Goal: Task Accomplishment & Management: Manage account settings

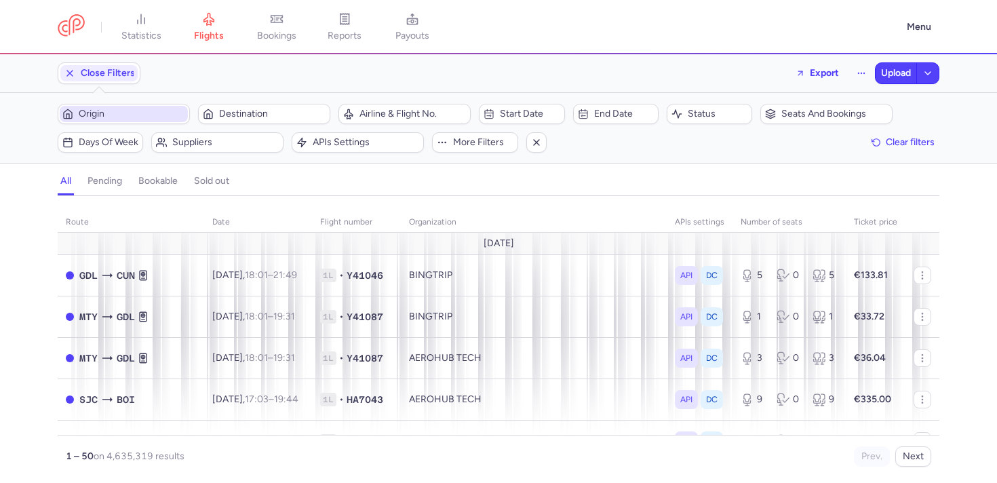
click at [121, 113] on span "Origin" at bounding box center [132, 114] width 106 height 11
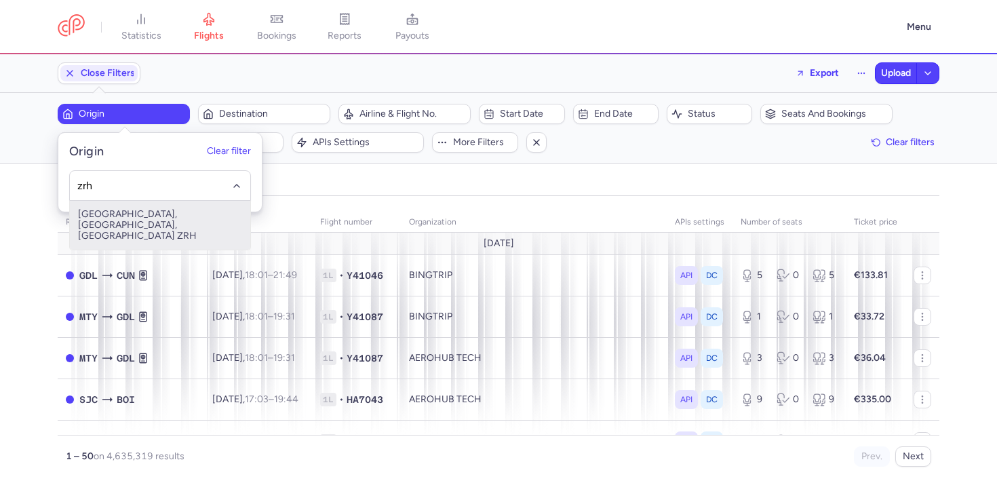
click at [114, 206] on span "Zurich, Zürich, Switzerland ZRH" at bounding box center [160, 225] width 180 height 49
type input "zrh"
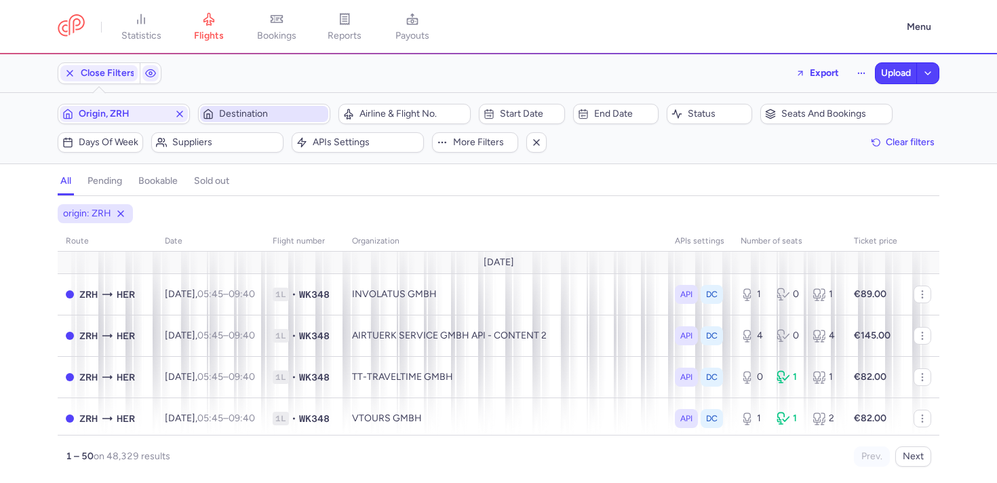
click at [263, 115] on span "Destination" at bounding box center [272, 114] width 106 height 11
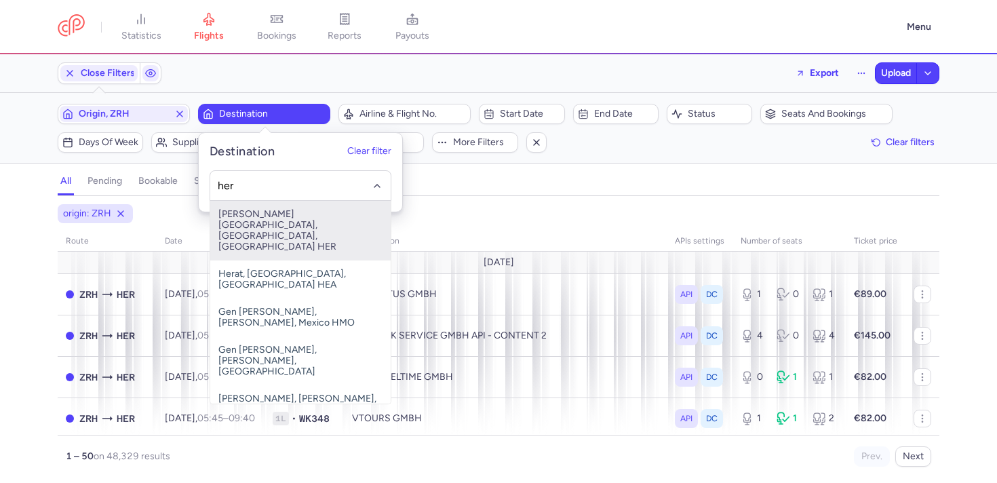
click at [267, 207] on span "Nikos Kazantzakis Airport, Irákleion, Greece HER" at bounding box center [300, 231] width 180 height 60
type input "her"
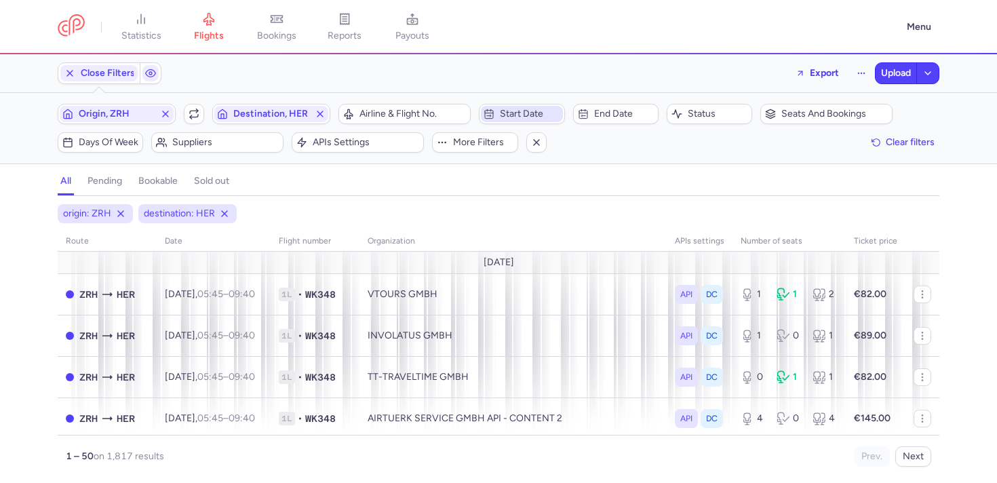
click at [495, 115] on span "Start date" at bounding box center [521, 114] width 81 height 16
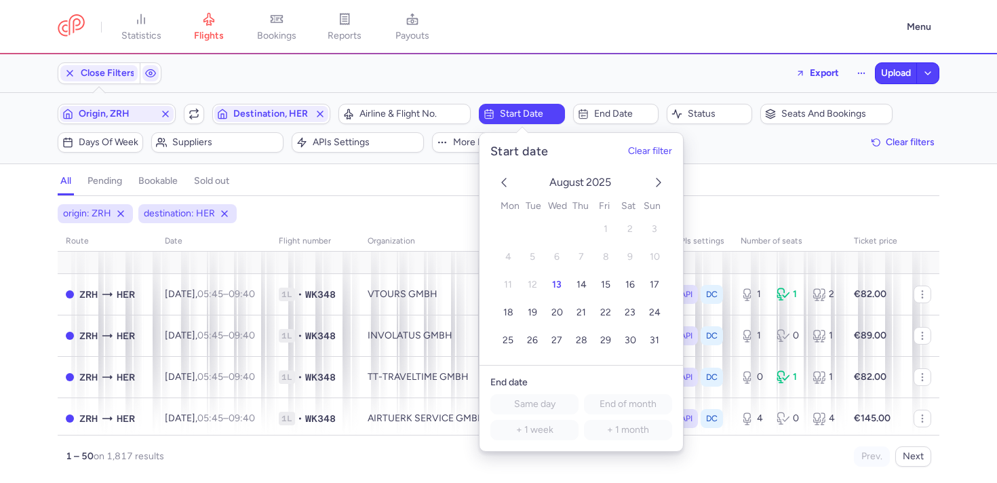
click at [658, 184] on icon "next month" at bounding box center [658, 182] width 16 height 16
click at [607, 316] on span "26" at bounding box center [605, 313] width 11 height 12
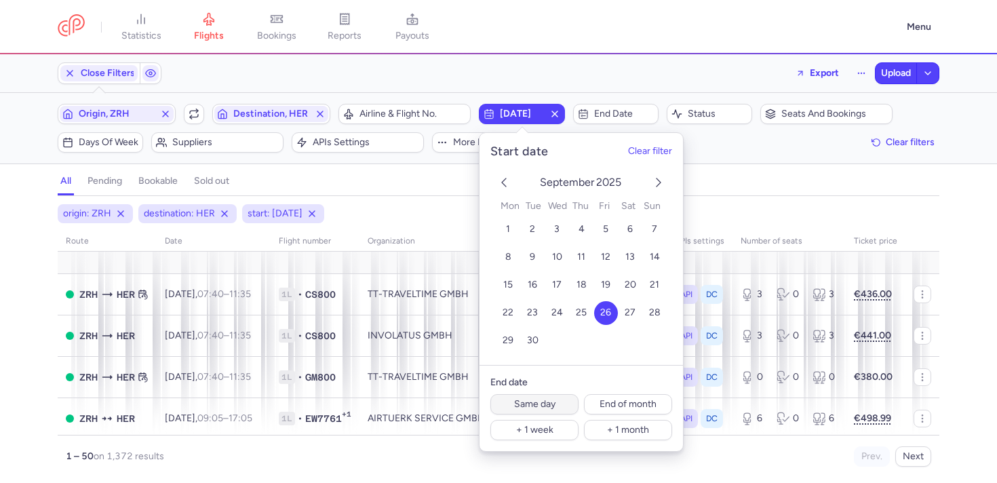
click at [520, 408] on button "Same day" at bounding box center [534, 404] width 88 height 20
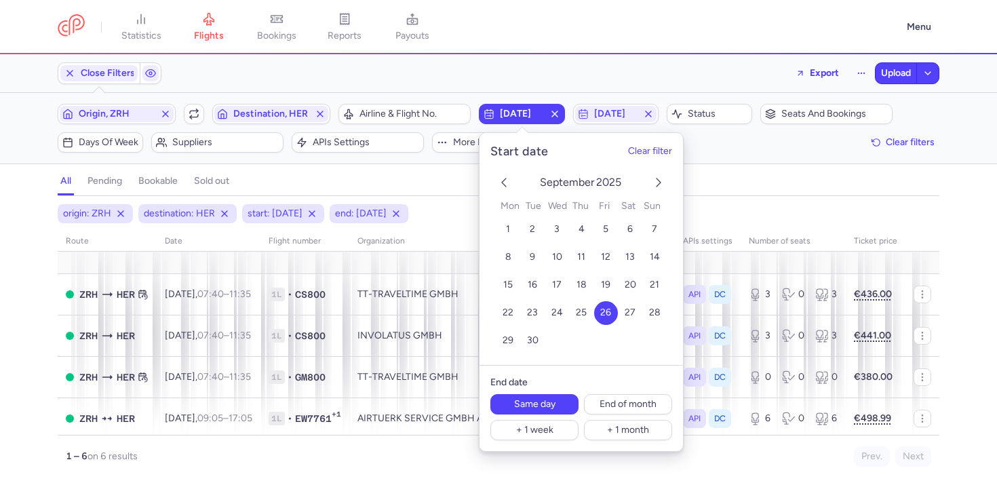
click at [0, 352] on div "origin: ZRH destination: HER start: 2025-09-26 end: 2025-09-26 route date Fligh…" at bounding box center [498, 343] width 997 height 279
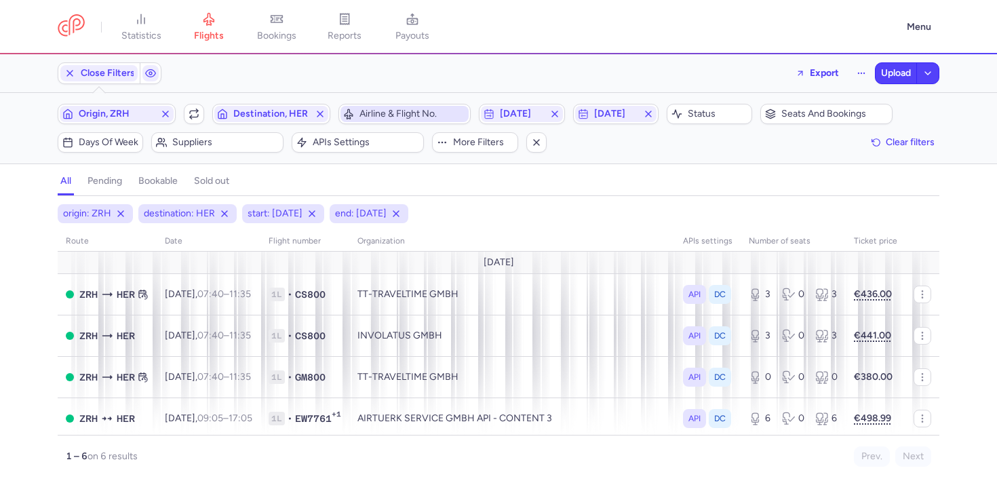
click at [378, 104] on button "Airline & Flight No." at bounding box center [404, 114] width 132 height 20
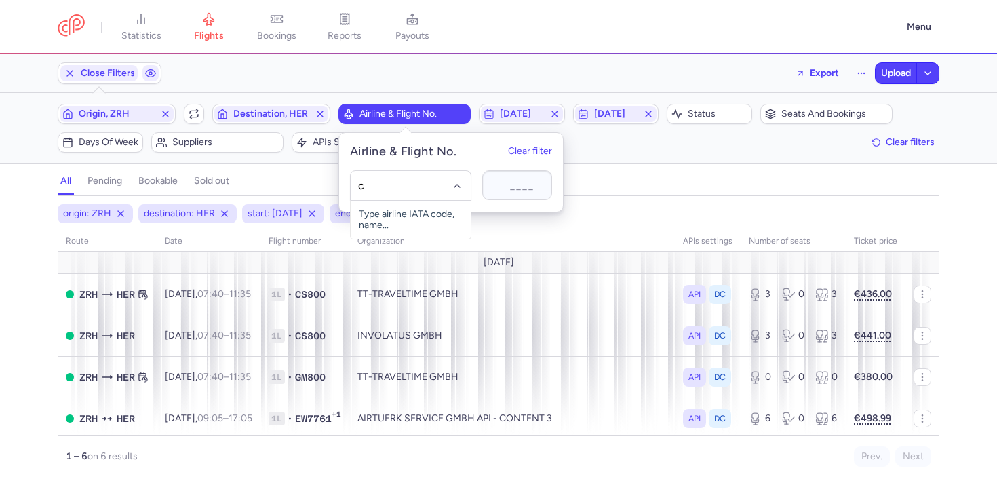
type input "cs"
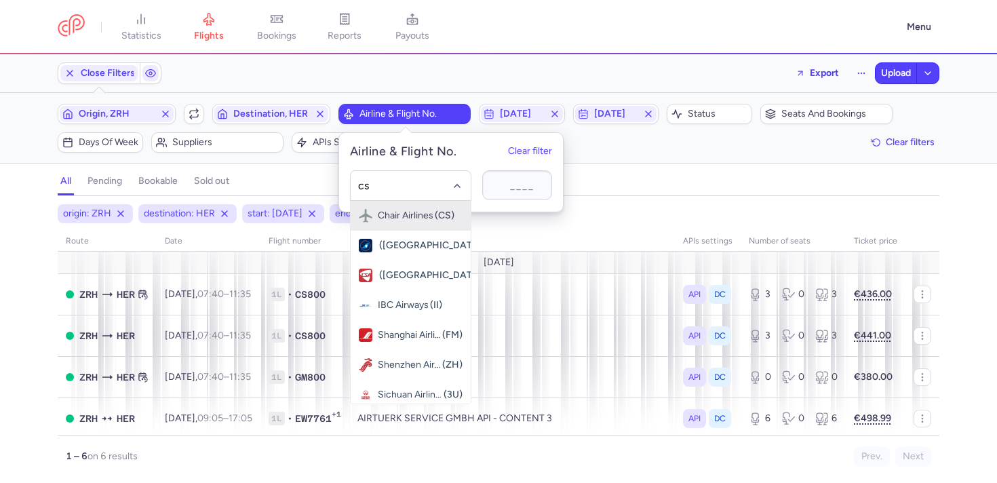
click at [392, 218] on span "Chair Airlines" at bounding box center [406, 215] width 56 height 11
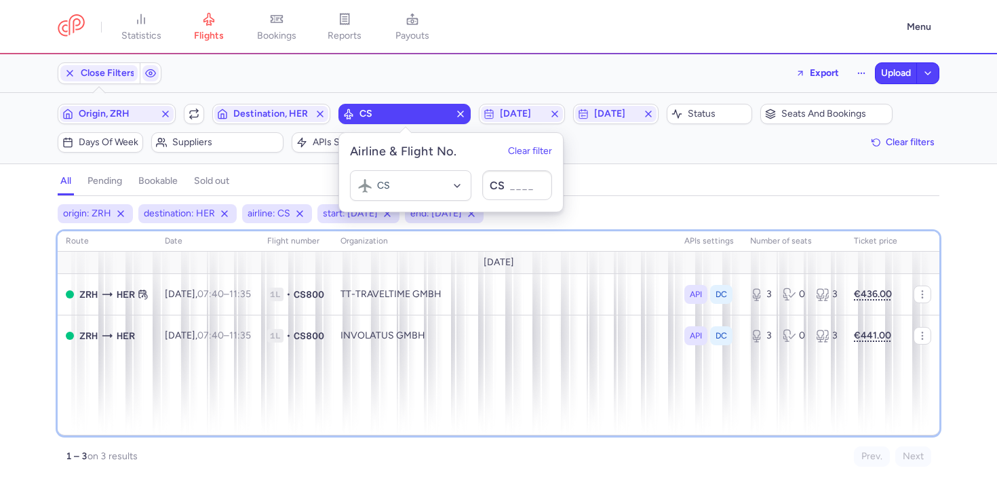
click at [434, 384] on div "route date Flight number organization APIs settings number of seats Ticket pric…" at bounding box center [499, 333] width 882 height 204
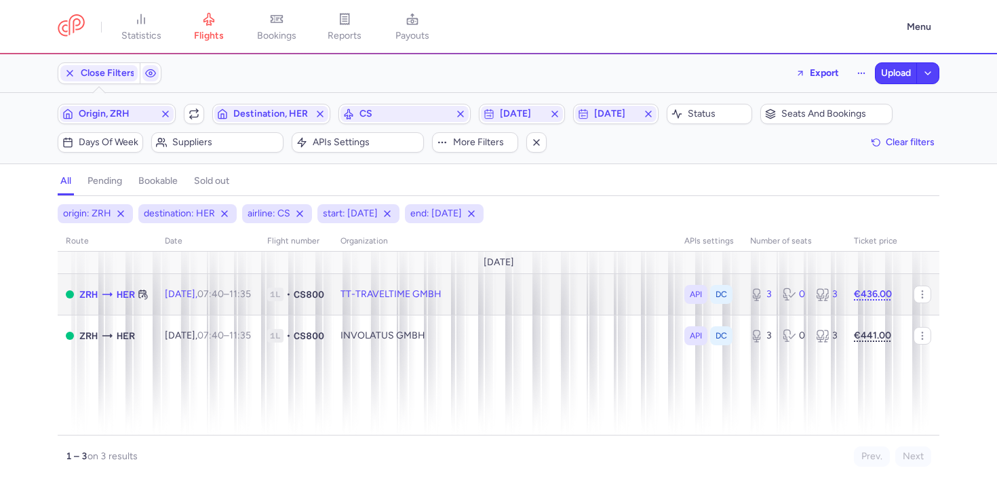
click at [403, 292] on td "TT-TRAVELTIME GMBH" at bounding box center [504, 293] width 344 height 41
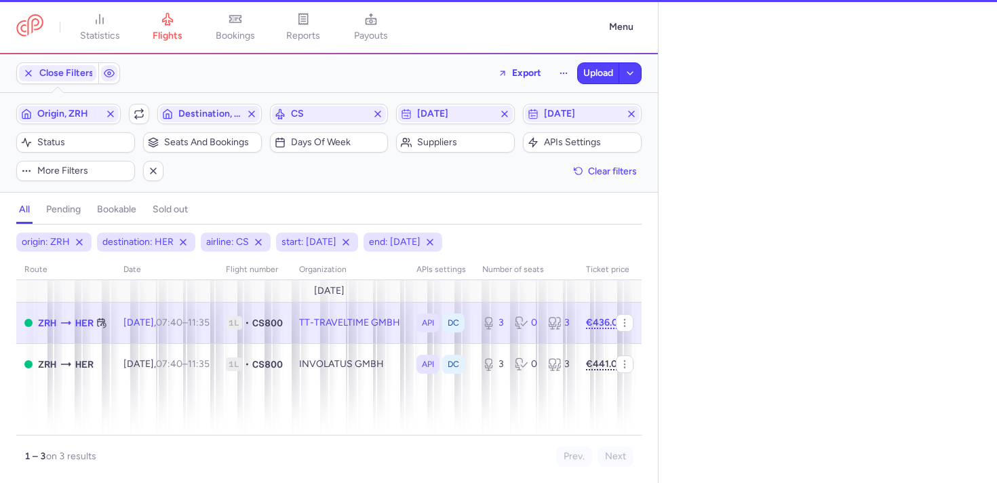
select select "days"
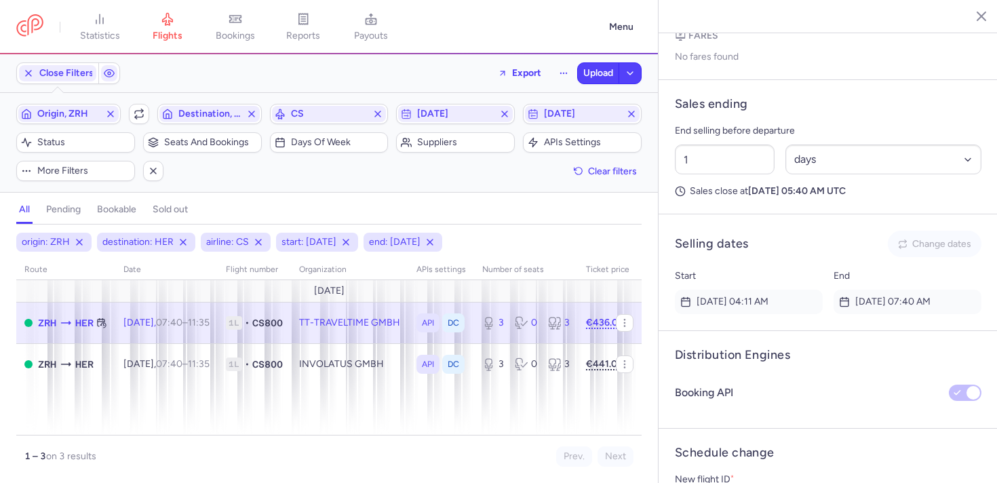
scroll to position [954, 0]
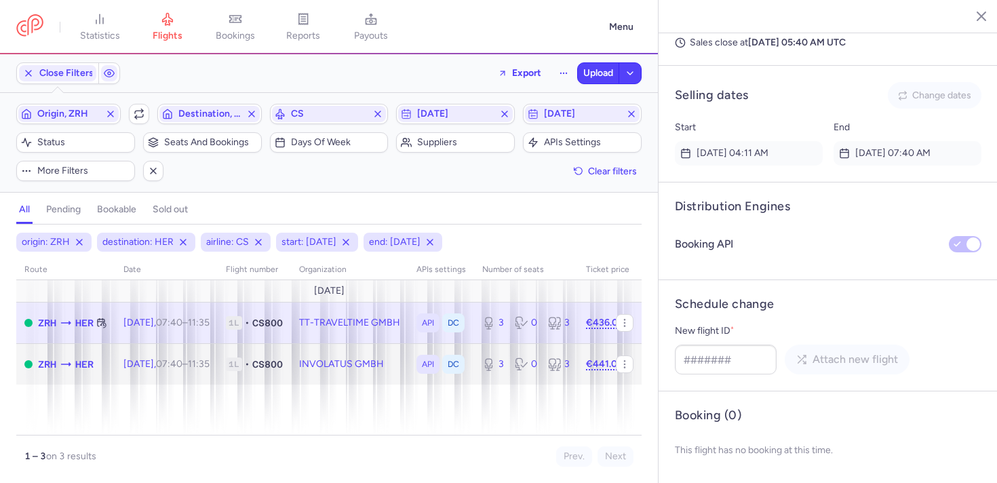
click at [281, 354] on td "1L • CS800" at bounding box center [254, 363] width 73 height 41
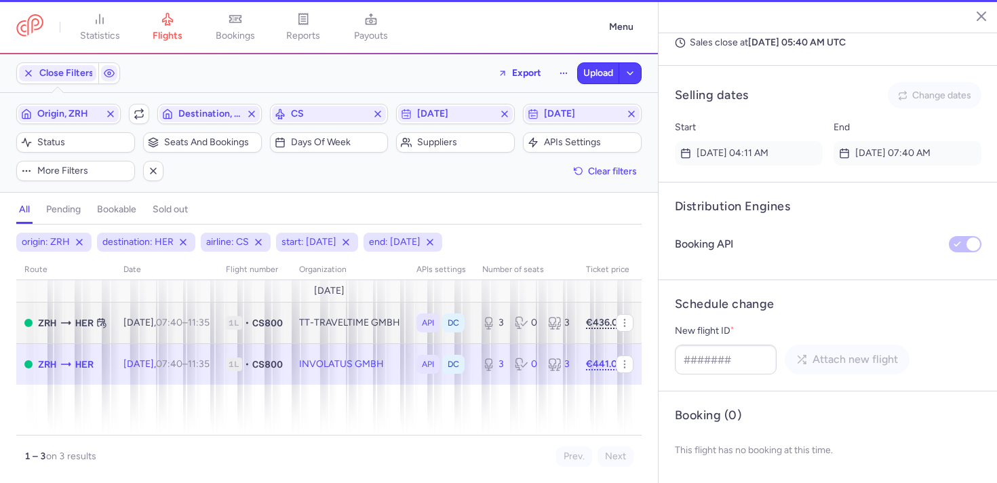
type input "2"
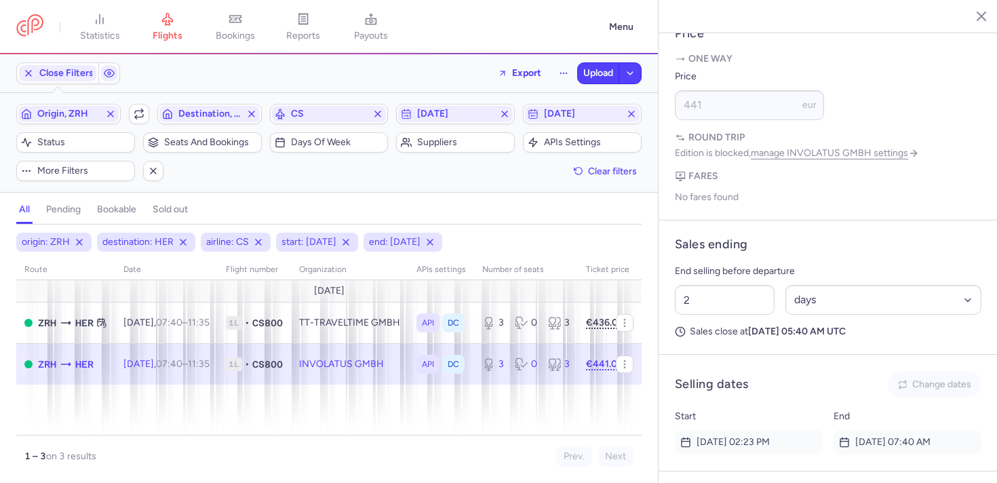
scroll to position [205, 0]
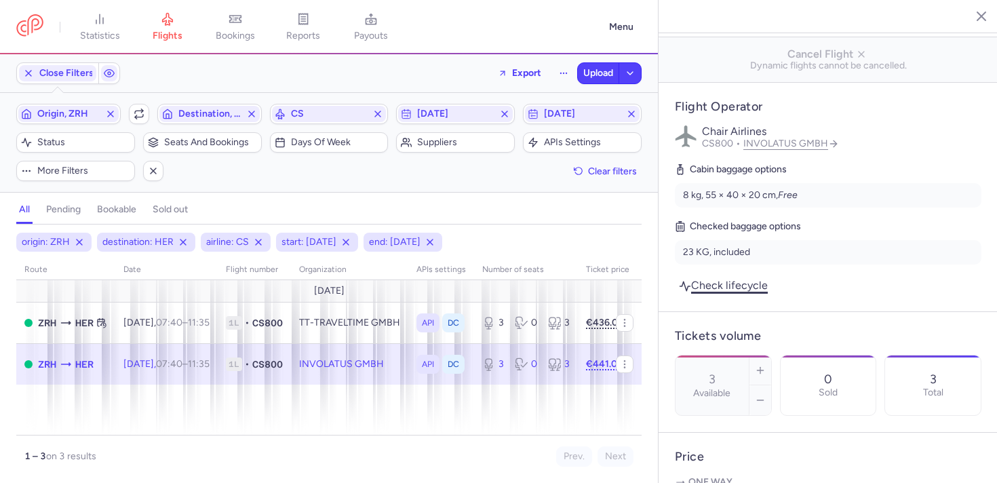
click at [726, 276] on link "Check lifecycle" at bounding box center [723, 285] width 97 height 18
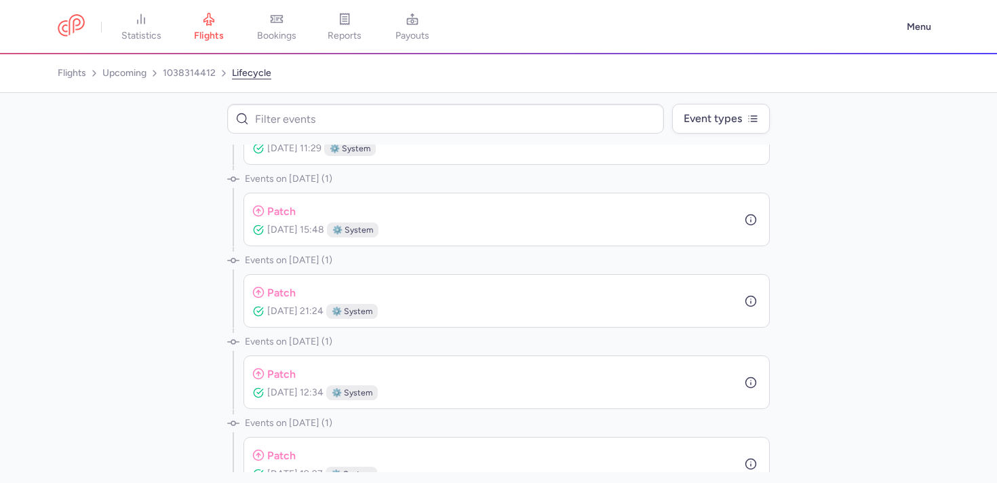
scroll to position [784, 0]
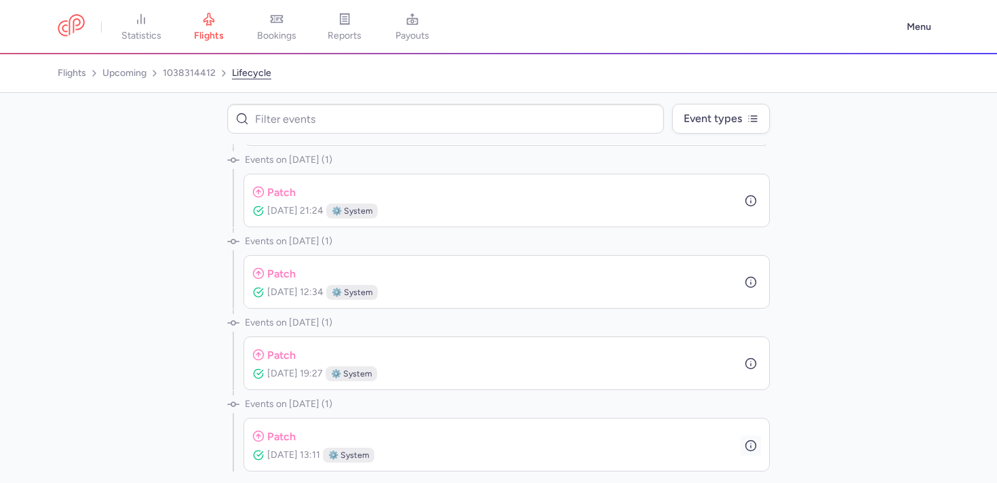
click at [747, 444] on icon "button" at bounding box center [751, 445] width 12 height 12
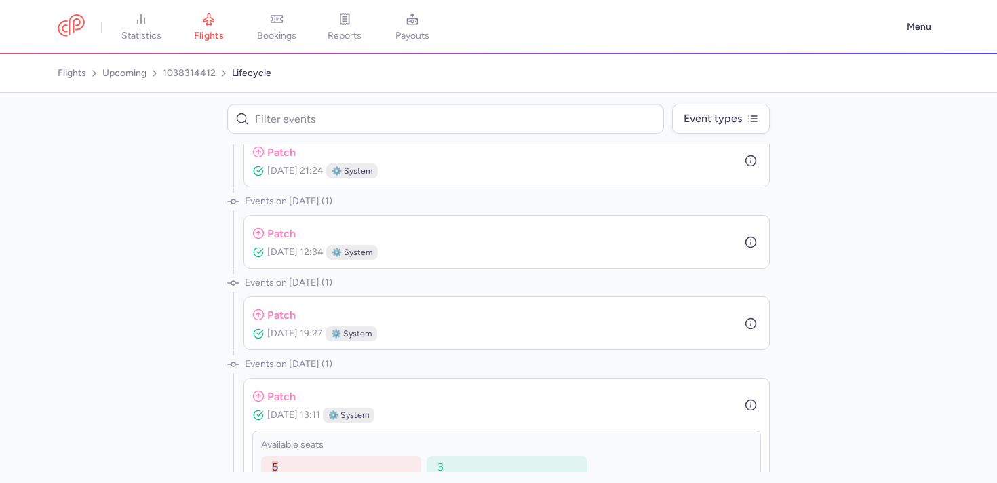
scroll to position [849, 0]
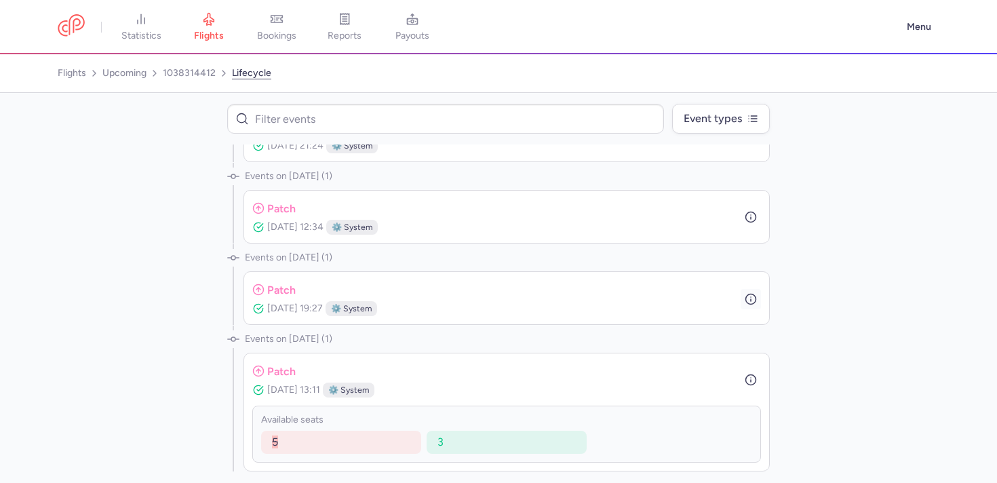
click at [745, 294] on icon "button" at bounding box center [751, 299] width 12 height 12
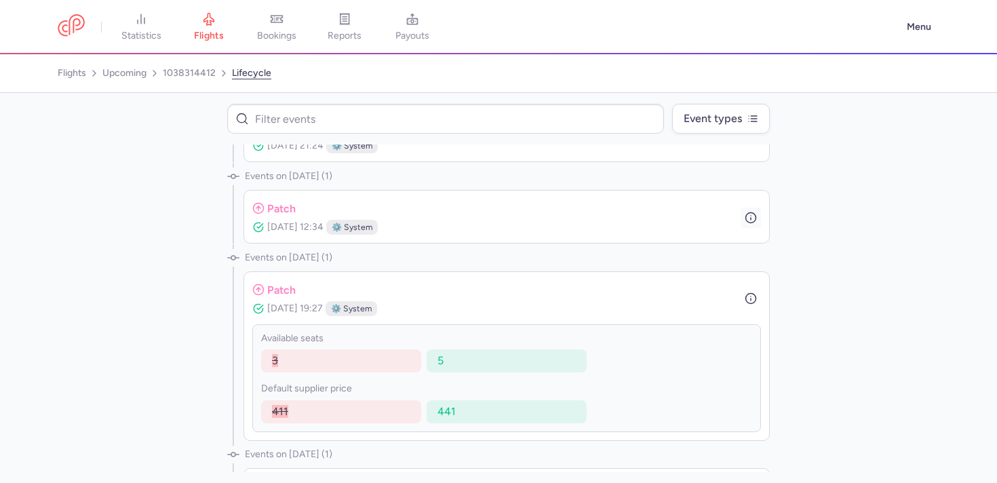
click at [741, 223] on button "button" at bounding box center [751, 218] width 20 height 20
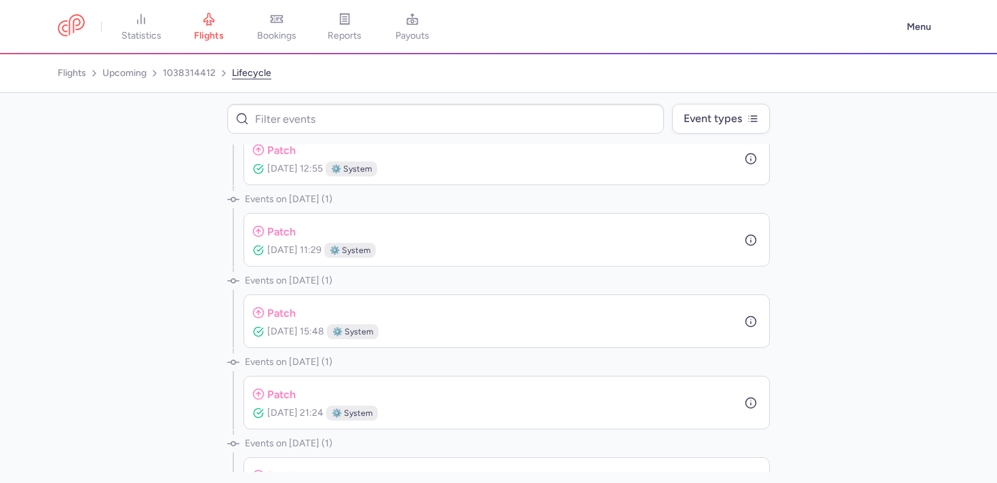
scroll to position [450, 0]
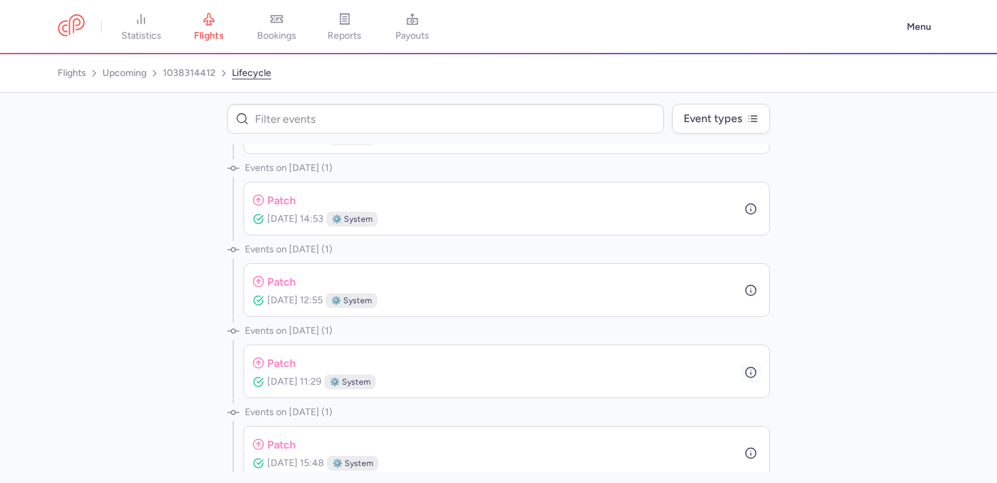
click at [741, 370] on button "button" at bounding box center [751, 372] width 20 height 20
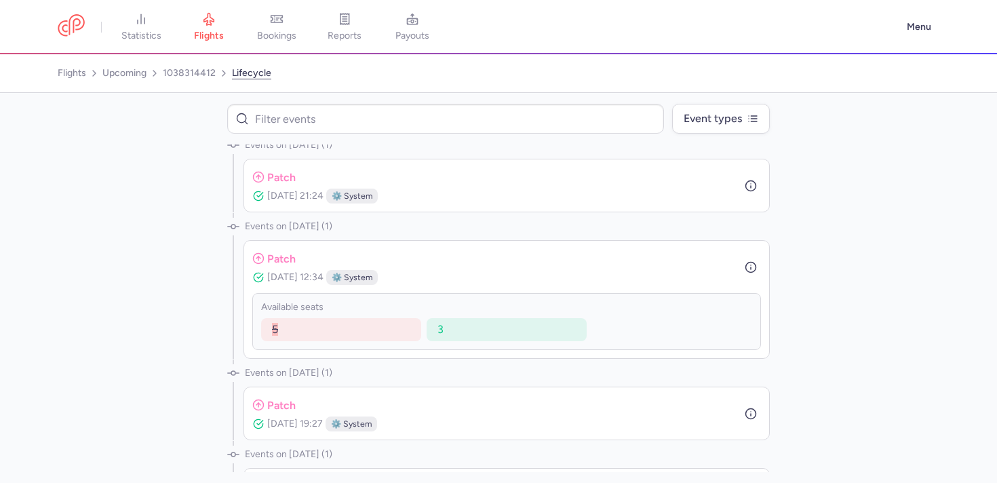
scroll to position [914, 0]
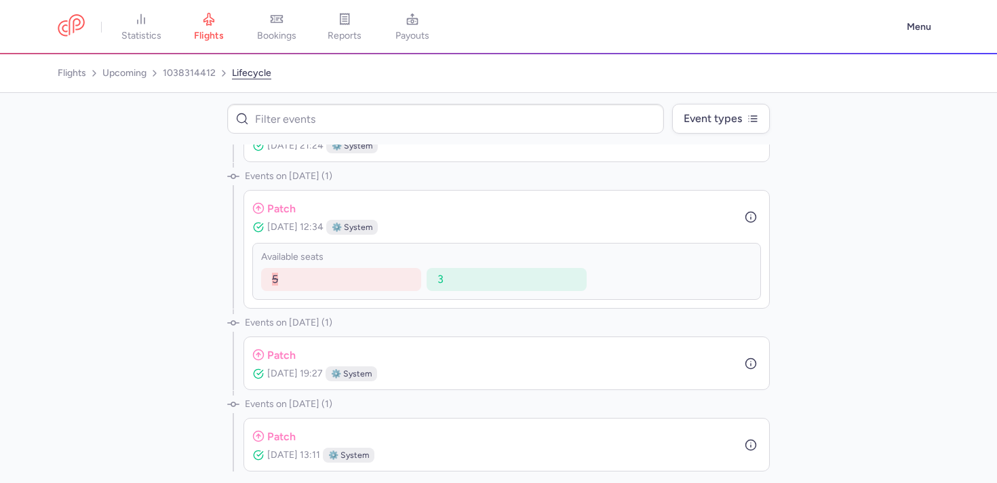
select select "days"
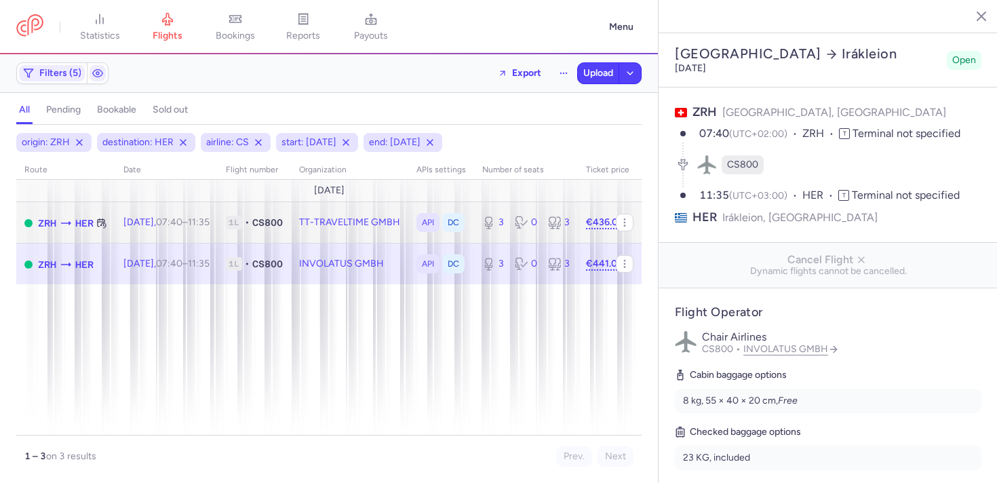
click at [355, 224] on td "TT-TRAVELTIME GMBH" at bounding box center [349, 222] width 117 height 41
type input "1"
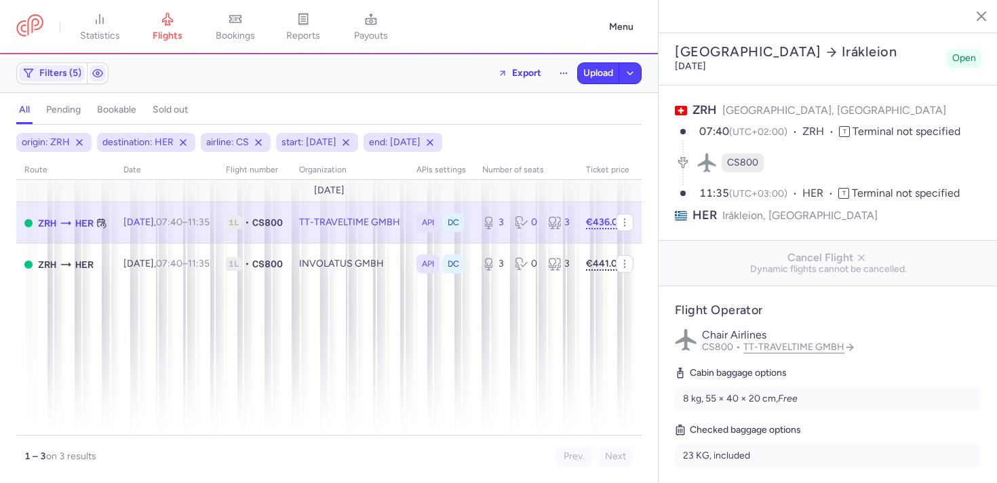
scroll to position [3, 0]
click at [751, 479] on link "Check lifecycle" at bounding box center [723, 488] width 97 height 18
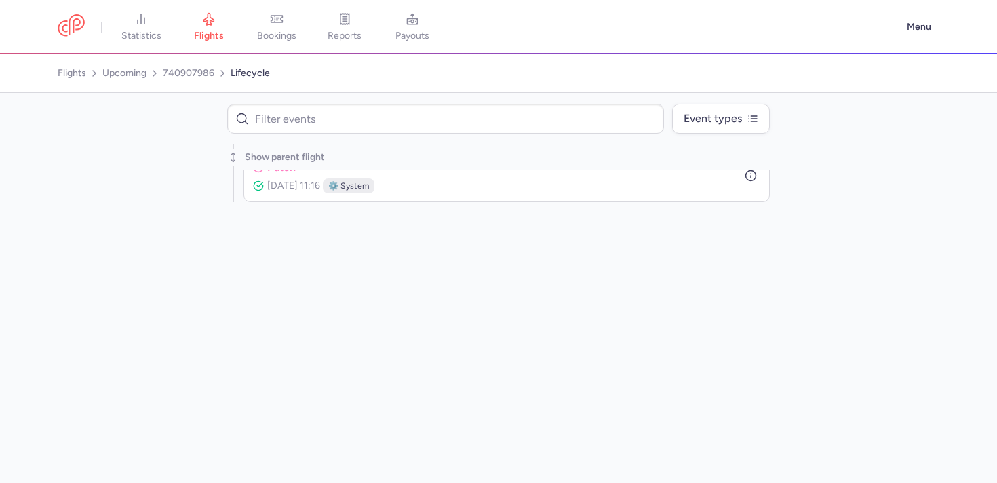
scroll to position [3271, 0]
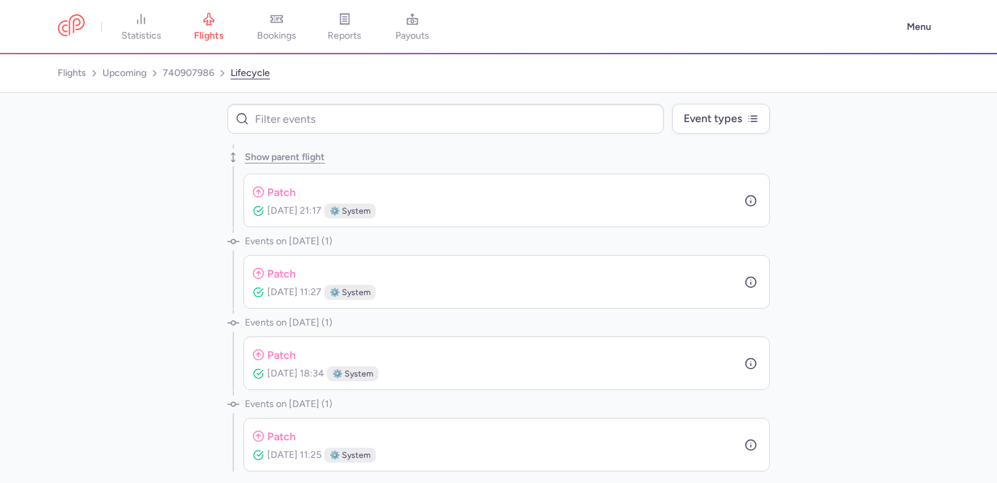
click at [757, 448] on div "patch Aug 13, 2025, 11:25 ⚙️ system" at bounding box center [506, 445] width 526 height 54
click at [755, 446] on button "button" at bounding box center [751, 445] width 20 height 20
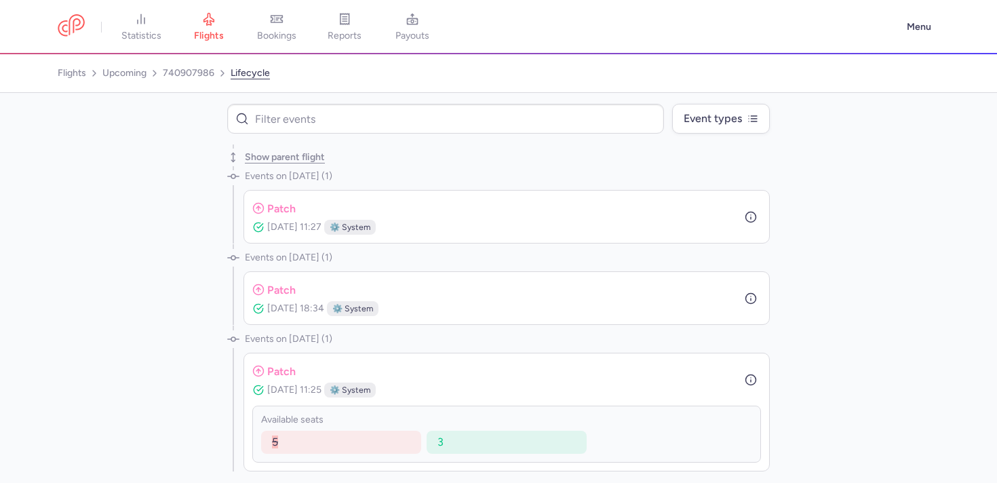
scroll to position [3336, 0]
click at [745, 301] on icon "button" at bounding box center [751, 299] width 12 height 12
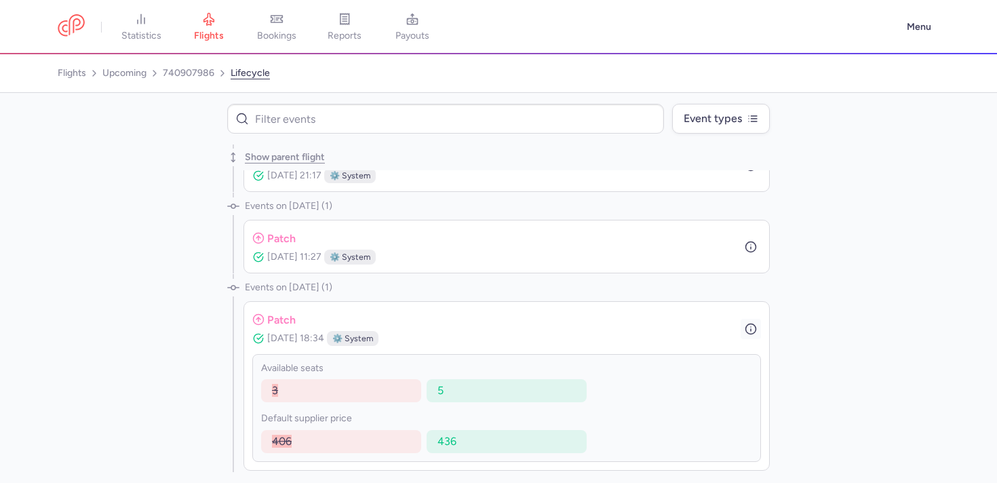
scroll to position [3279, 0]
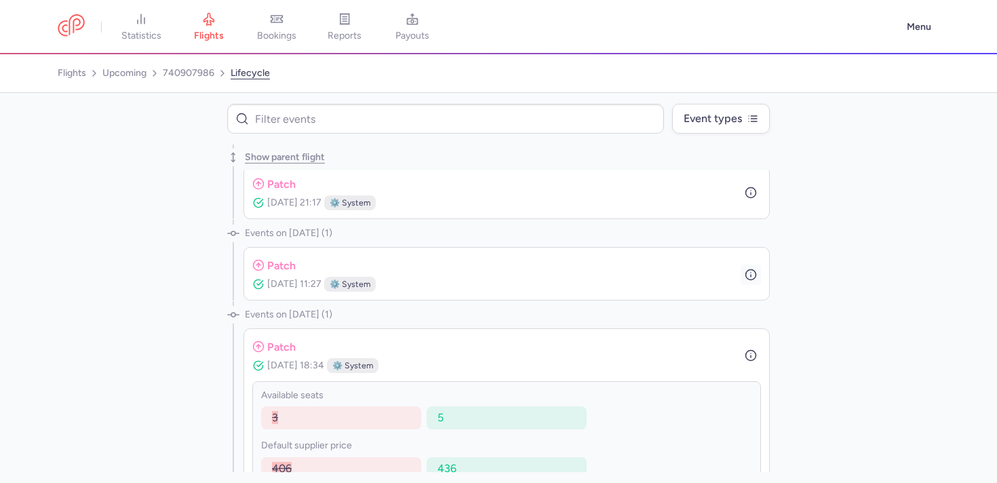
click at [745, 279] on icon "button" at bounding box center [751, 275] width 12 height 12
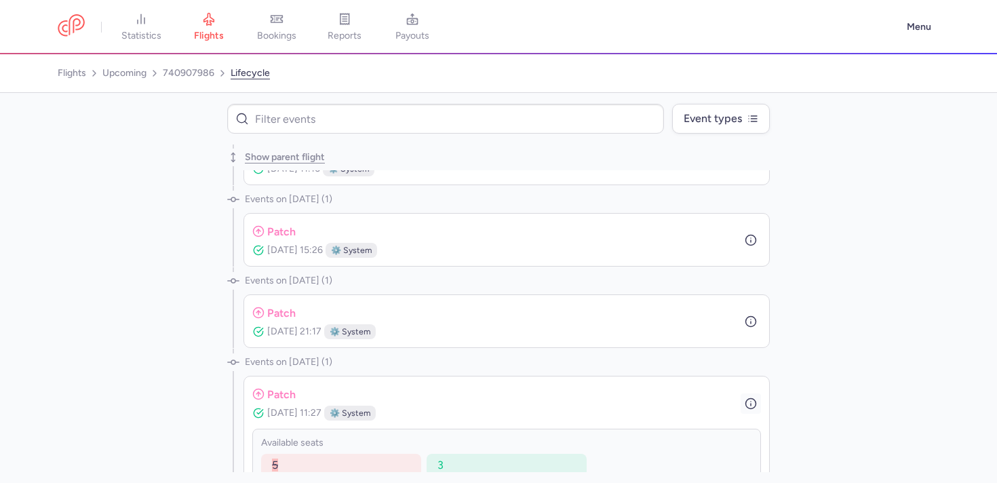
scroll to position [3091, 0]
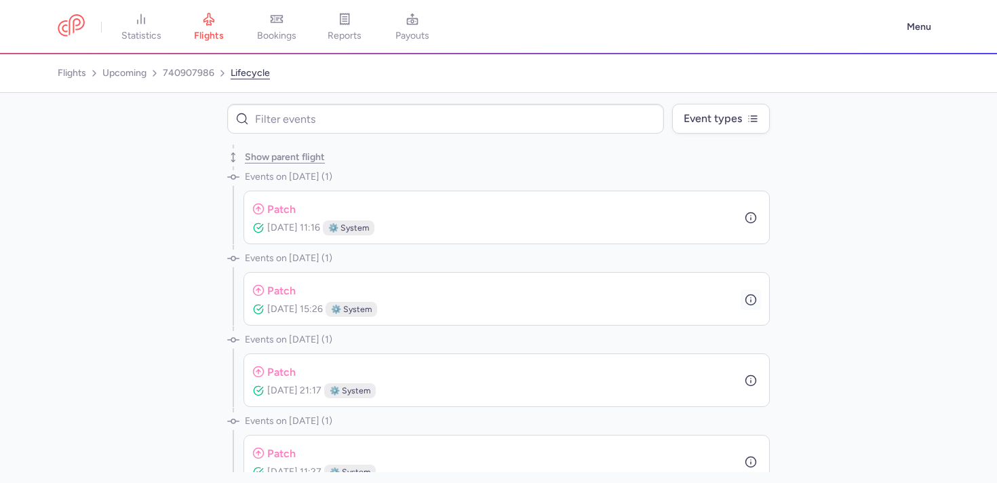
click at [745, 304] on icon "button" at bounding box center [751, 300] width 12 height 12
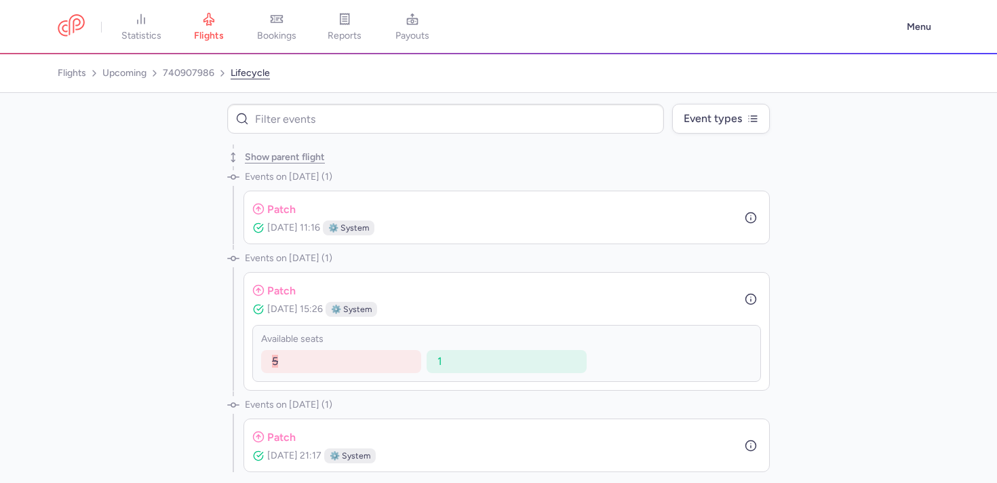
scroll to position [3122, 0]
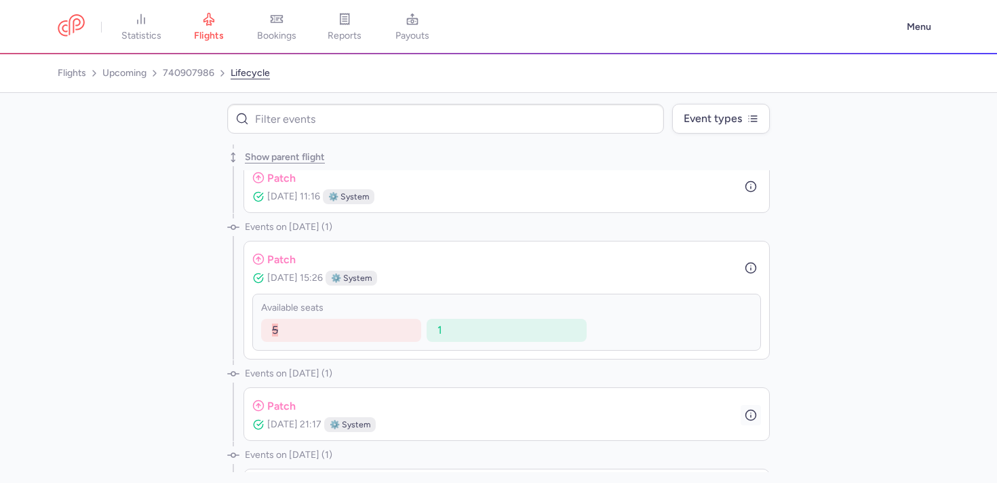
click at [745, 416] on icon "button" at bounding box center [751, 415] width 12 height 12
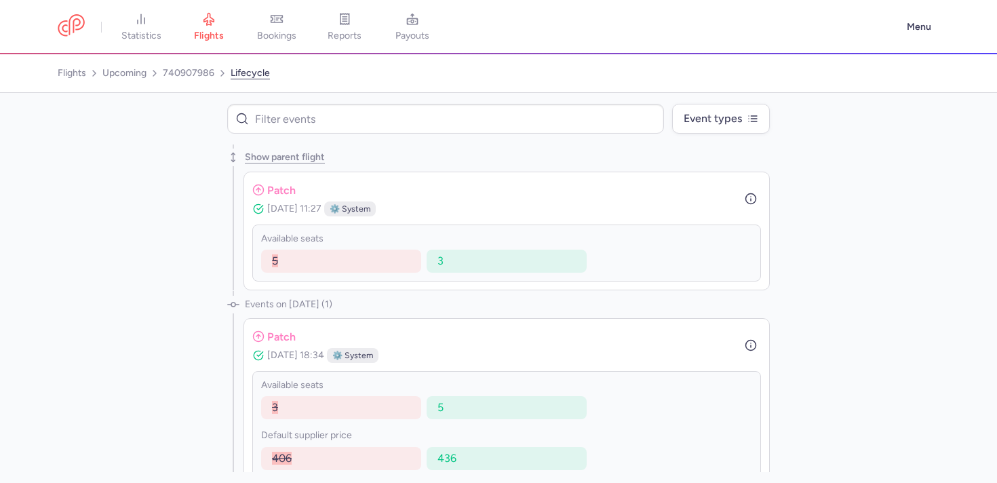
scroll to position [3646, 0]
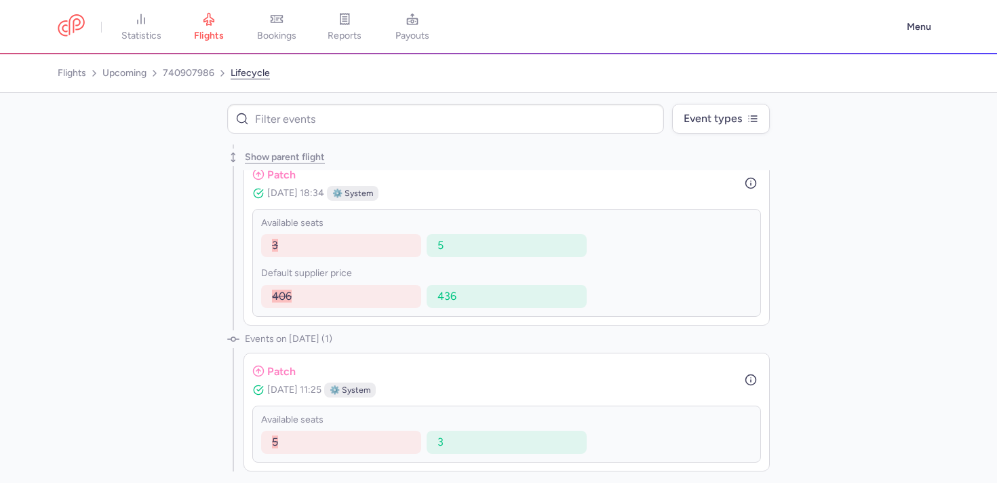
click at [526, 391] on div "patch Aug 13, 2025, 11:25 ⚙️ system" at bounding box center [506, 383] width 509 height 44
click at [746, 384] on circle "button" at bounding box center [751, 380] width 10 height 10
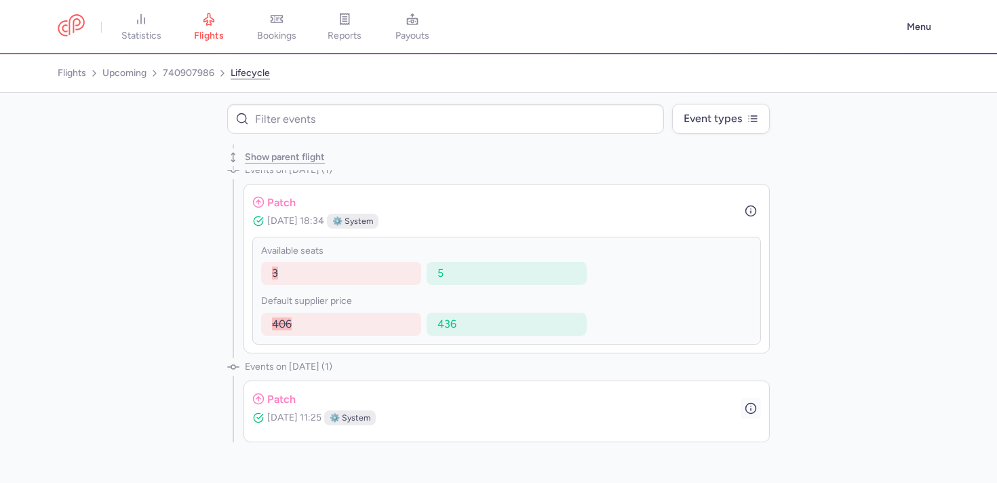
scroll to position [3581, 0]
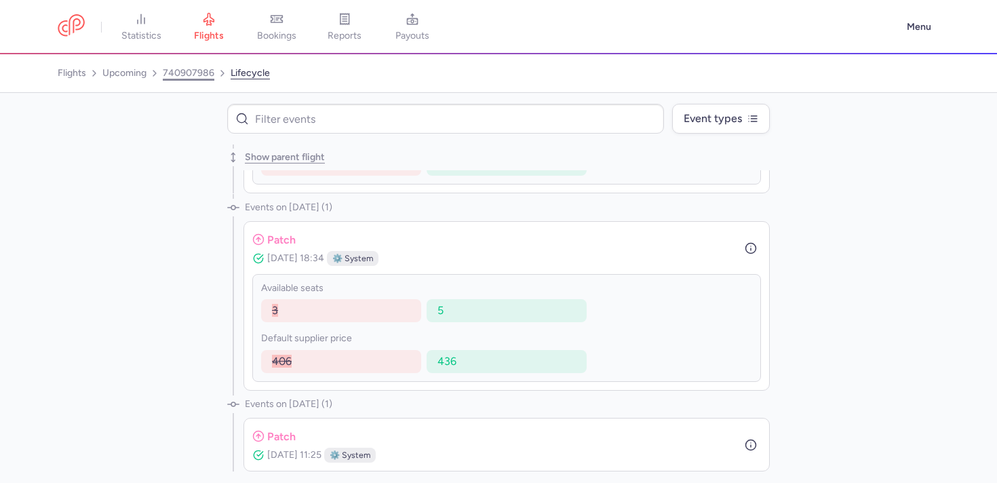
click at [184, 77] on link "740907986" at bounding box center [189, 73] width 52 height 22
select select "days"
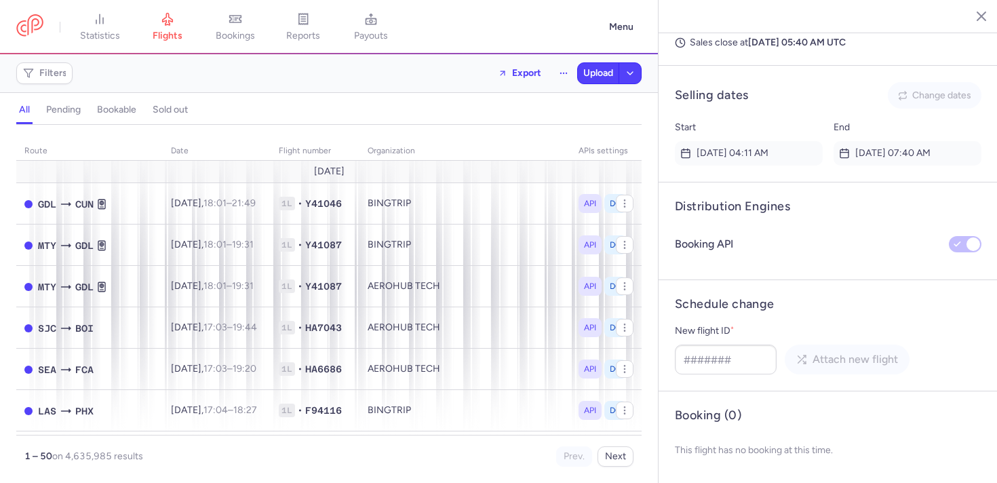
scroll to position [566, 0]
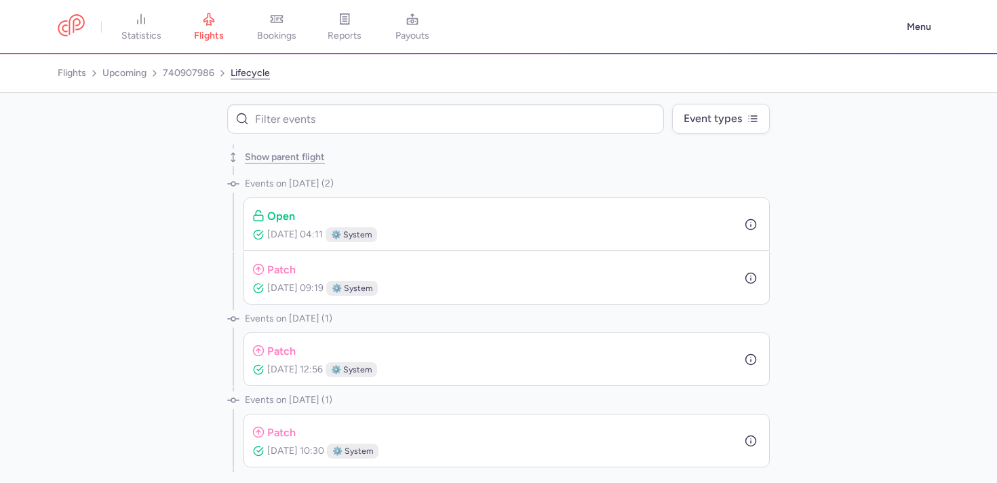
select select "days"
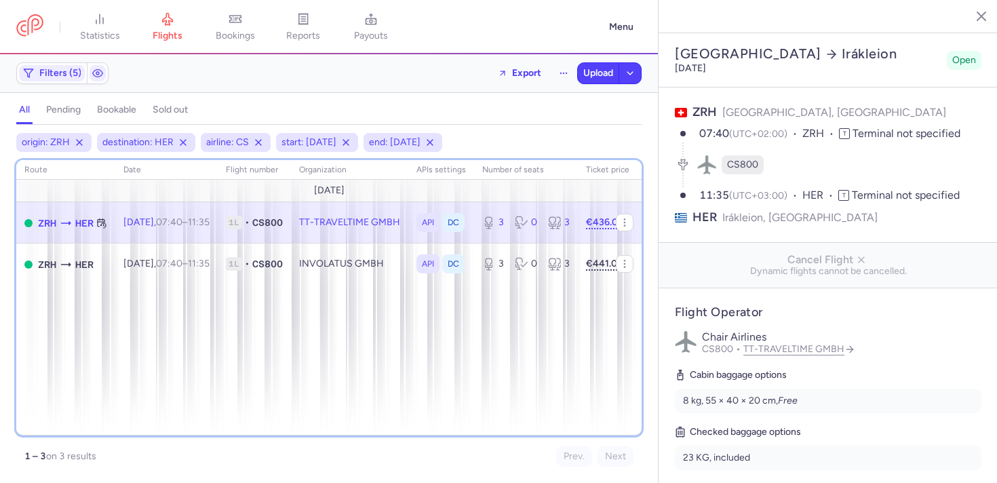
click at [264, 405] on div "route date Flight number organization APIs settings number of seats Ticket pric…" at bounding box center [328, 297] width 625 height 275
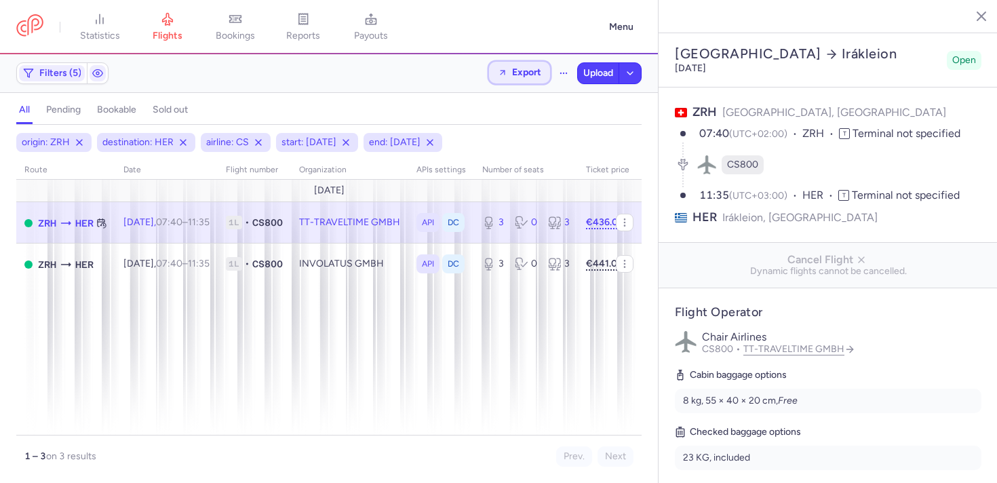
click at [512, 68] on span "Export" at bounding box center [526, 72] width 29 height 10
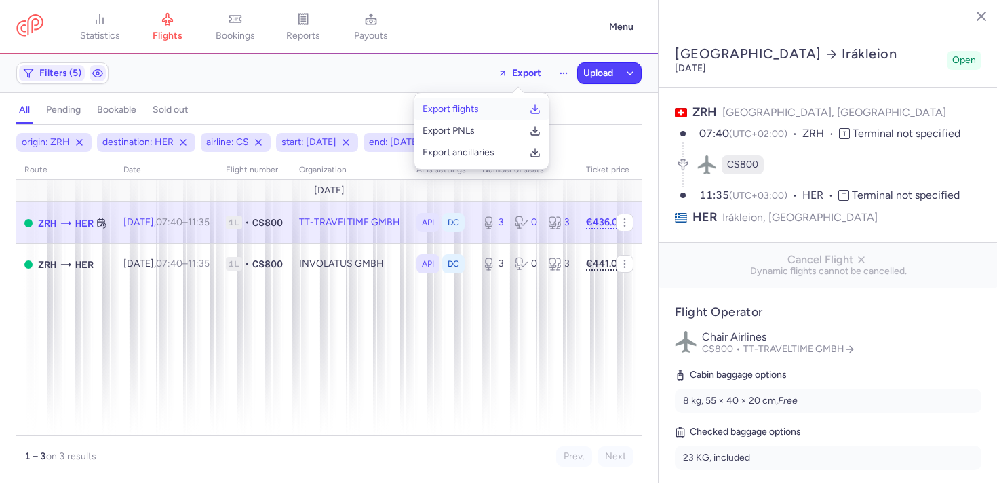
click at [483, 104] on button "Export flights" at bounding box center [481, 109] width 134 height 22
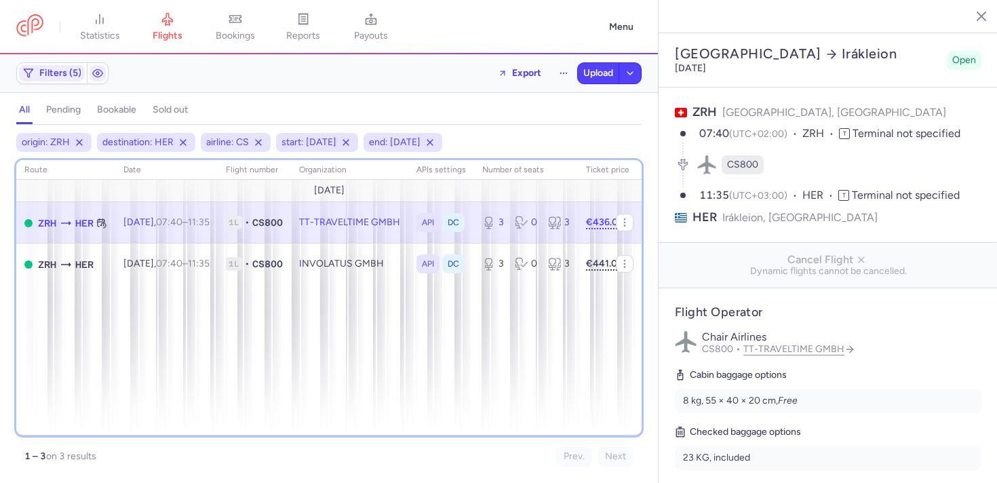
click at [299, 352] on div "route date Flight number organization APIs settings number of seats Ticket pric…" at bounding box center [328, 297] width 625 height 275
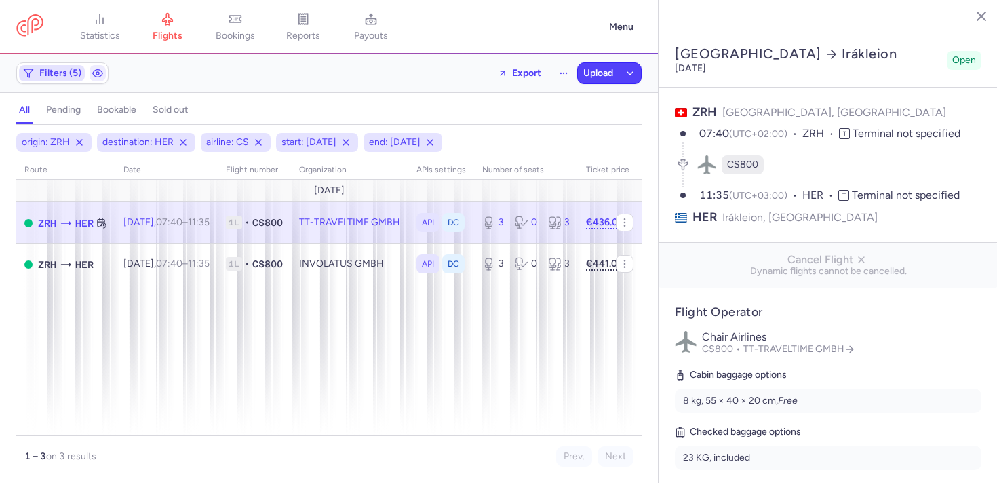
click at [60, 69] on span "Filters (5)" at bounding box center [60, 73] width 42 height 11
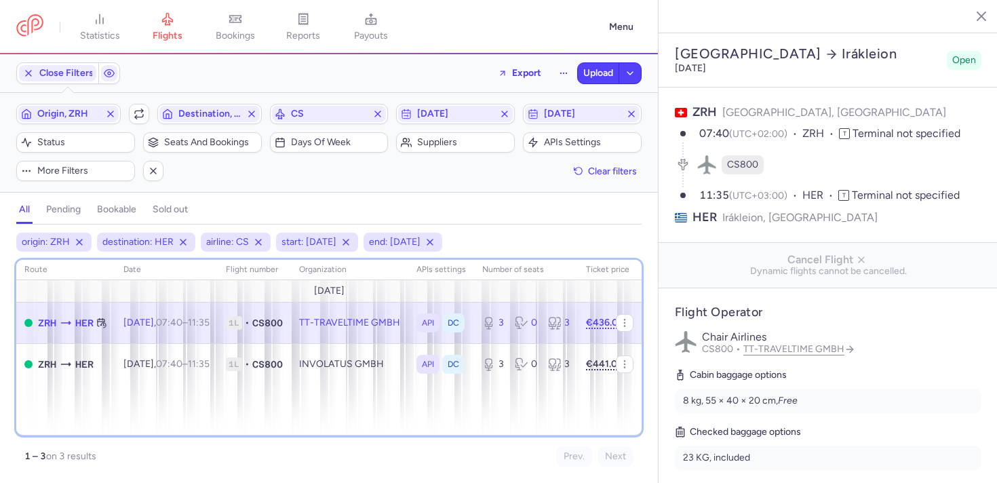
click at [194, 404] on div "route date Flight number organization APIs settings number of seats Ticket pric…" at bounding box center [328, 348] width 625 height 176
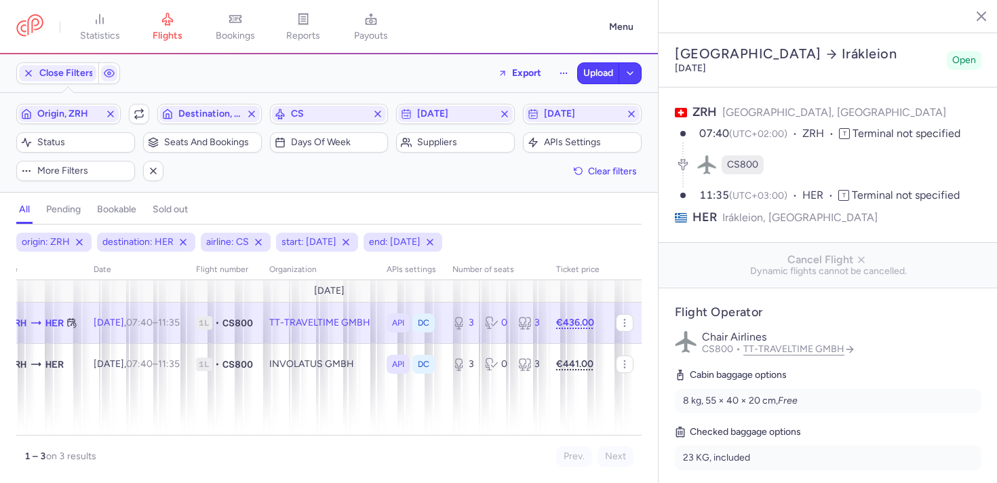
click at [630, 440] on div "1 – 3 on 3 results Prev. Next" at bounding box center [328, 450] width 625 height 31
drag, startPoint x: 580, startPoint y: 435, endPoint x: 452, endPoint y: 435, distance: 127.5
click at [454, 436] on div "1 – 3 on 3 results Prev. Next" at bounding box center [328, 450] width 625 height 31
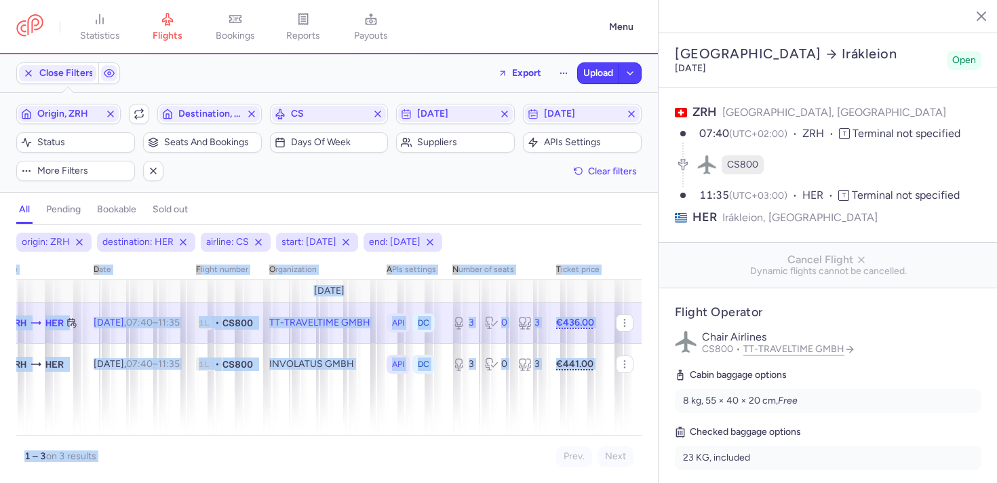
drag, startPoint x: 450, startPoint y: 435, endPoint x: 279, endPoint y: 429, distance: 171.7
click at [281, 429] on div "route date Flight number organization APIs settings number of seats Ticket pric…" at bounding box center [328, 363] width 625 height 207
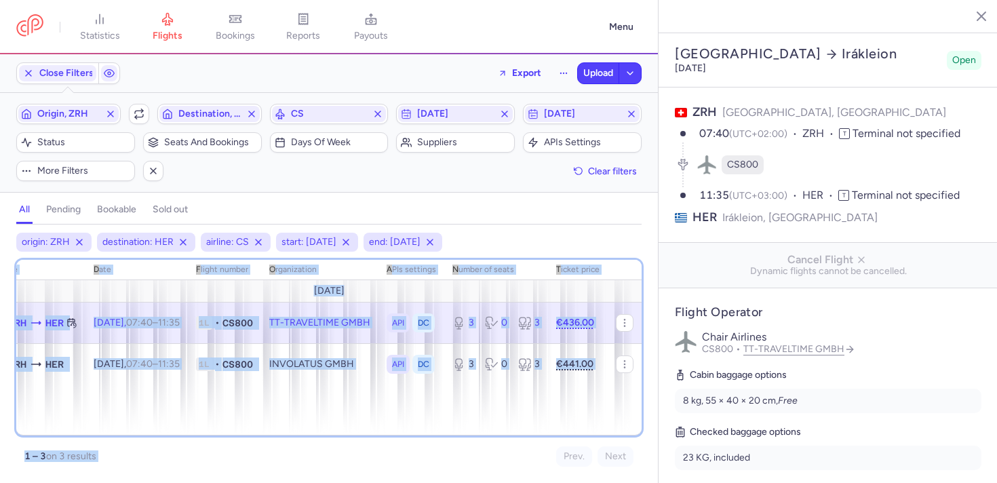
scroll to position [0, 0]
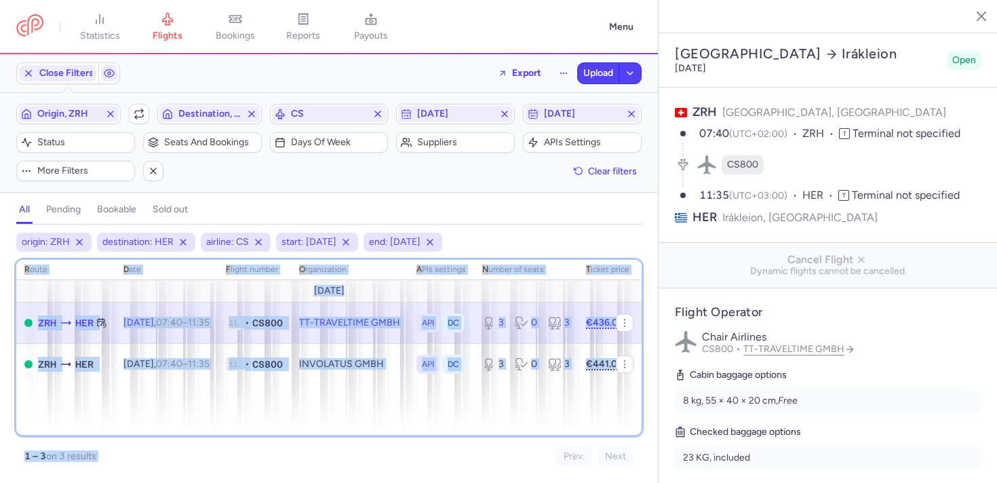
click at [171, 396] on div "route date Flight number organization APIs settings number of seats Ticket pric…" at bounding box center [328, 348] width 625 height 176
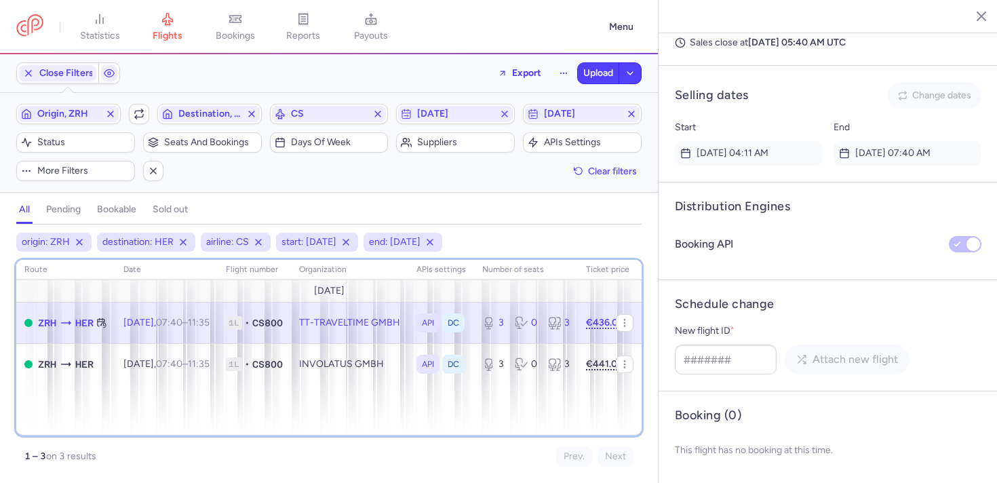
scroll to position [954, 0]
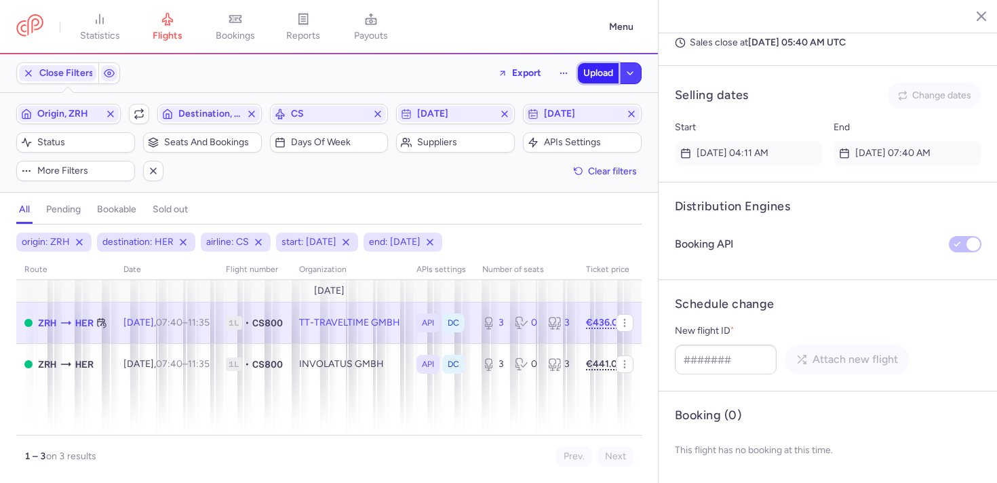
click at [586, 75] on span "Upload" at bounding box center [598, 73] width 30 height 11
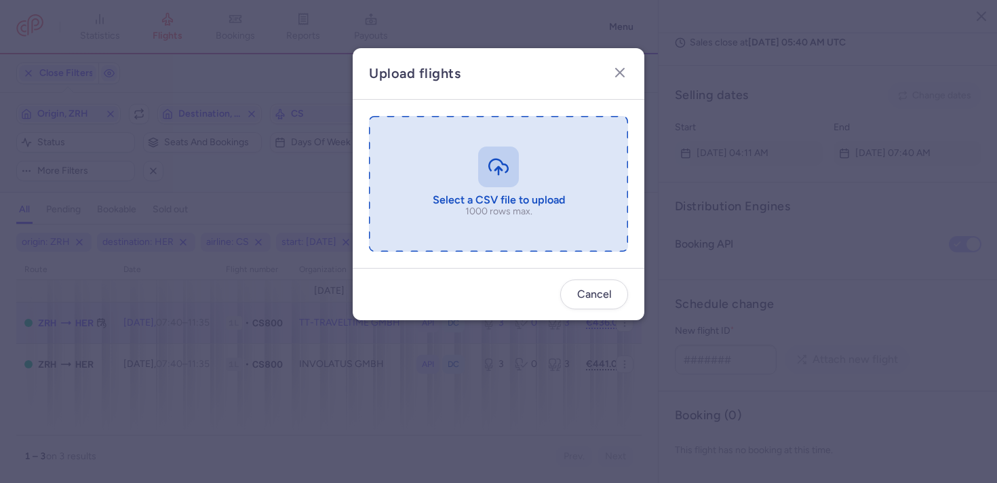
click at [467, 170] on input "file" at bounding box center [498, 184] width 259 height 136
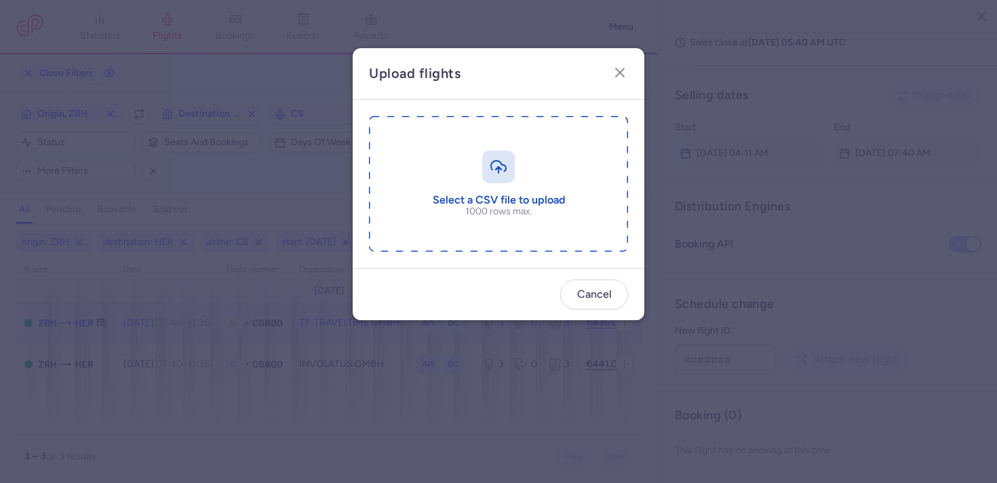
type input "C:\fakepath\export_flights_20250813,1811.csv"
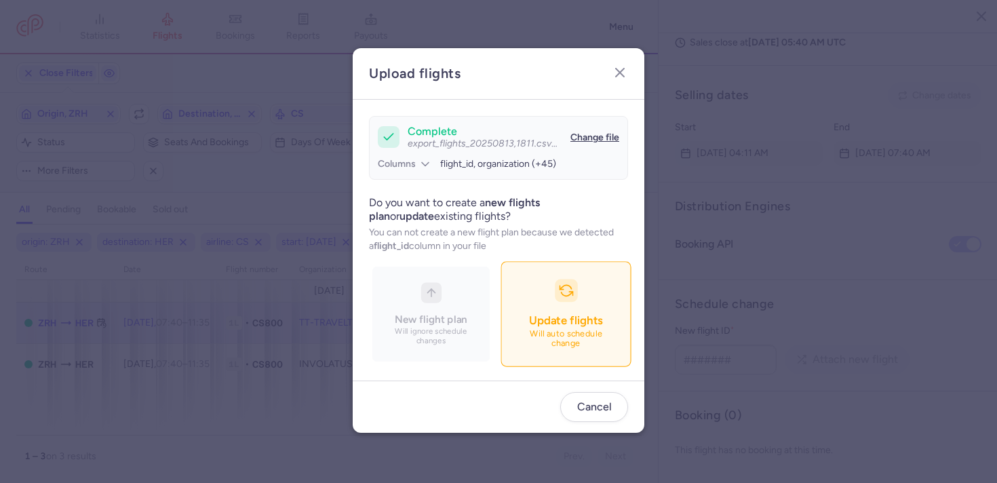
click at [520, 326] on button "Update flights Will auto schedule change" at bounding box center [565, 314] width 130 height 105
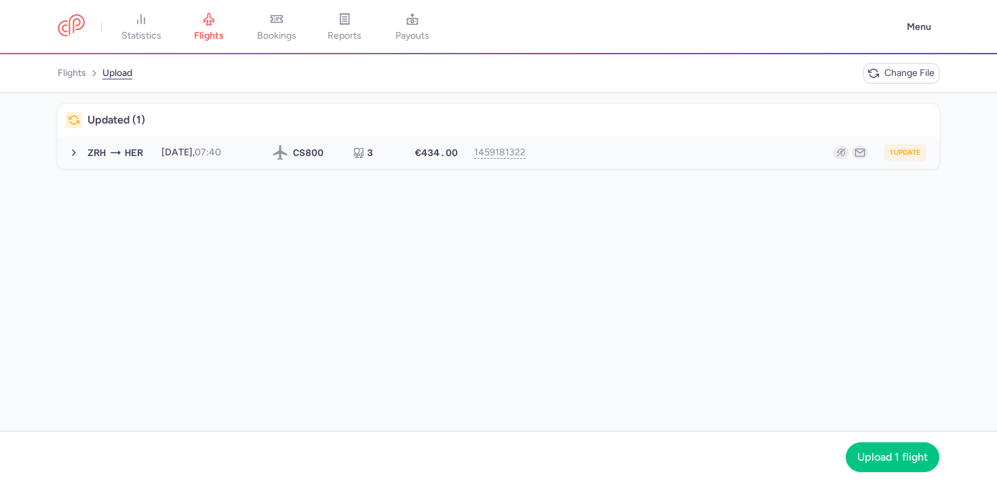
click at [234, 159] on div "ZRH HER 2025-09-26, 07:40 CS 800 3 €434.00 1459181322 1 update 2025-09-26, 07:4…" at bounding box center [506, 152] width 849 height 16
click at [221, 155] on time "07:40" at bounding box center [208, 152] width 26 height 12
click at [154, 149] on div "ZRH HER 2025-09-26, 07:40 CS 800 3 €434.00 1459181322 1 update 2025-09-26, 07:4…" at bounding box center [506, 152] width 849 height 16
click at [68, 73] on link "flights" at bounding box center [72, 73] width 28 height 22
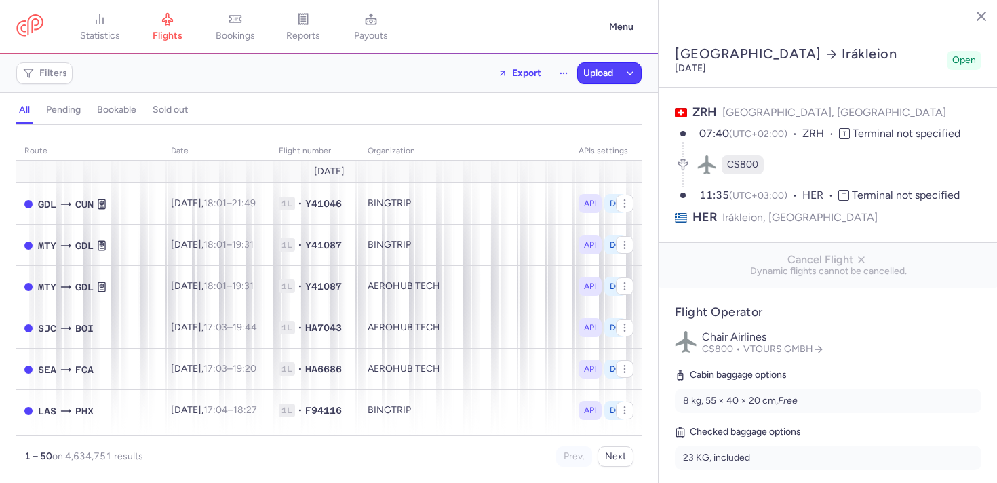
select select "days"
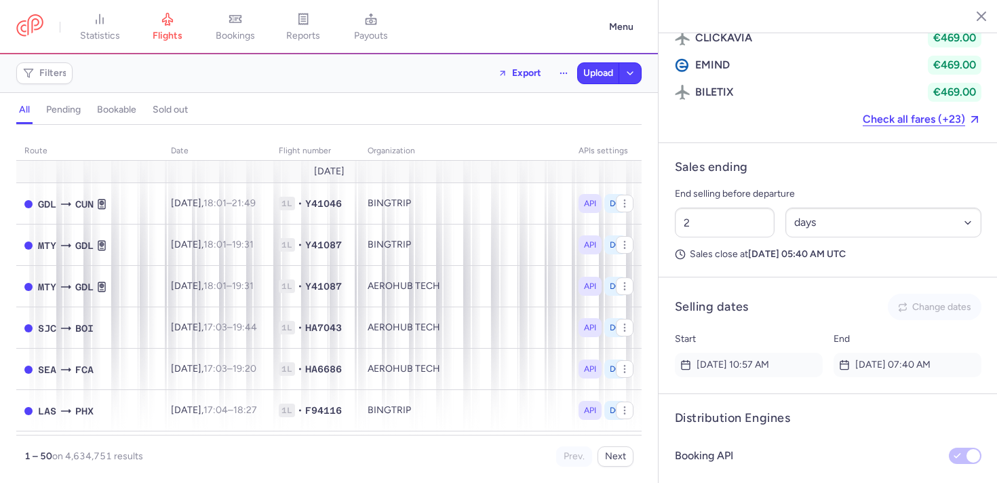
scroll to position [1065, 0]
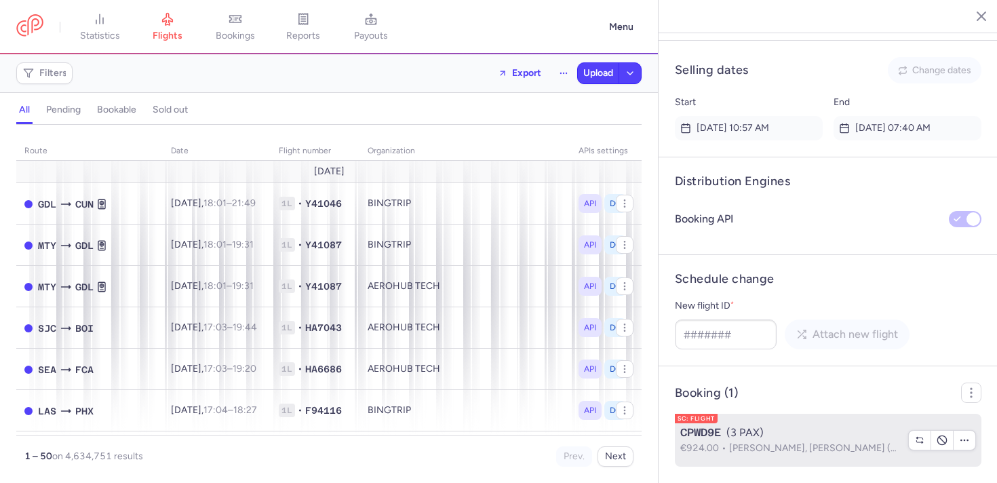
click at [778, 433] on div "CPWD9E (3 PAX)" at bounding box center [790, 433] width 220 height 16
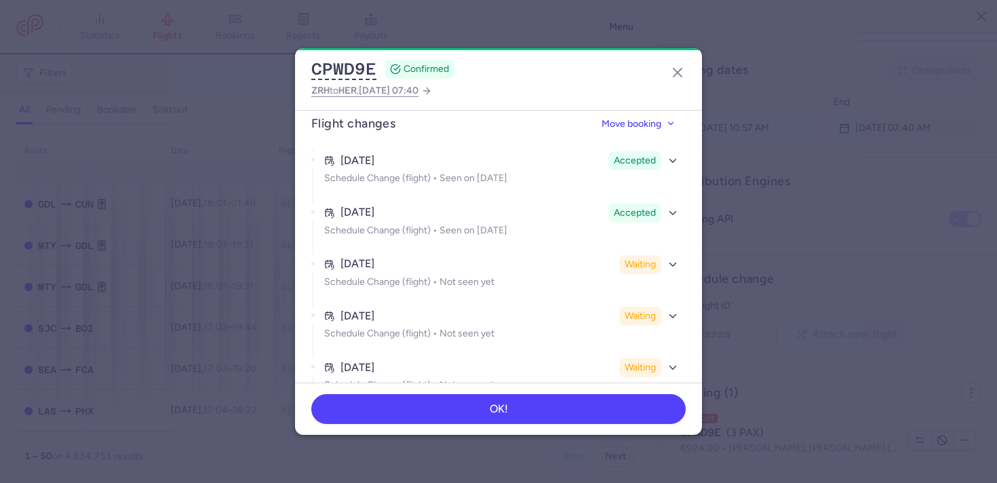
scroll to position [1067, 0]
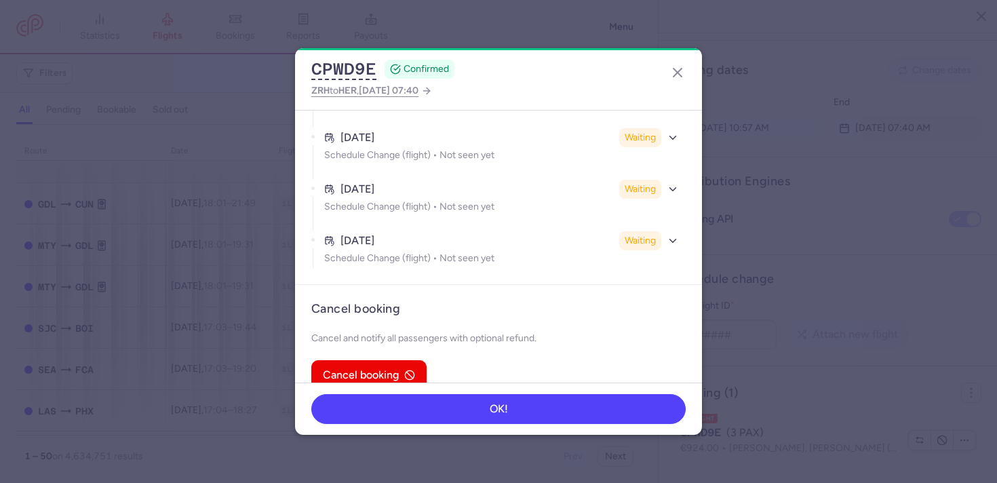
click at [446, 254] on article "Flight changes Move booking Mar 4, 2025 Accepted Schedule Change (flight) • See…" at bounding box center [498, 100] width 407 height 369
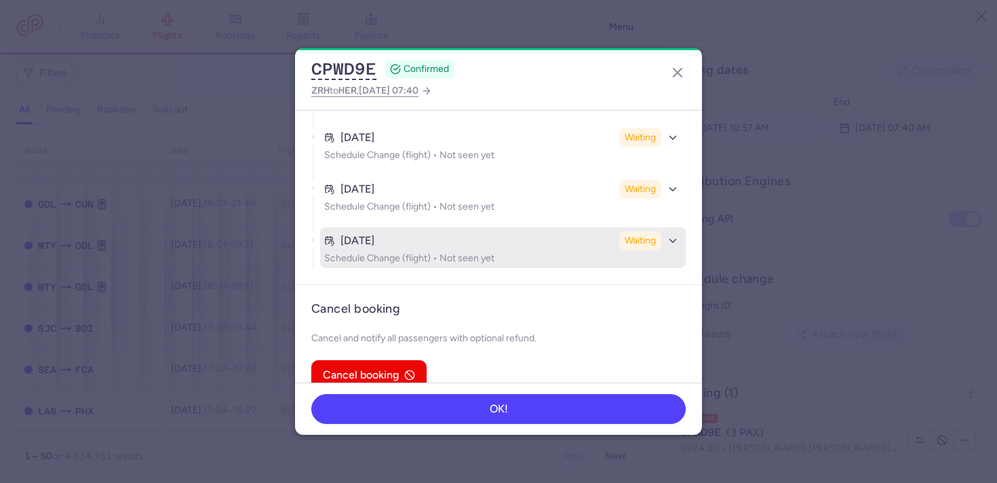
click at [449, 253] on p "Schedule Change (flight) • Not seen yet" at bounding box center [502, 258] width 357 height 11
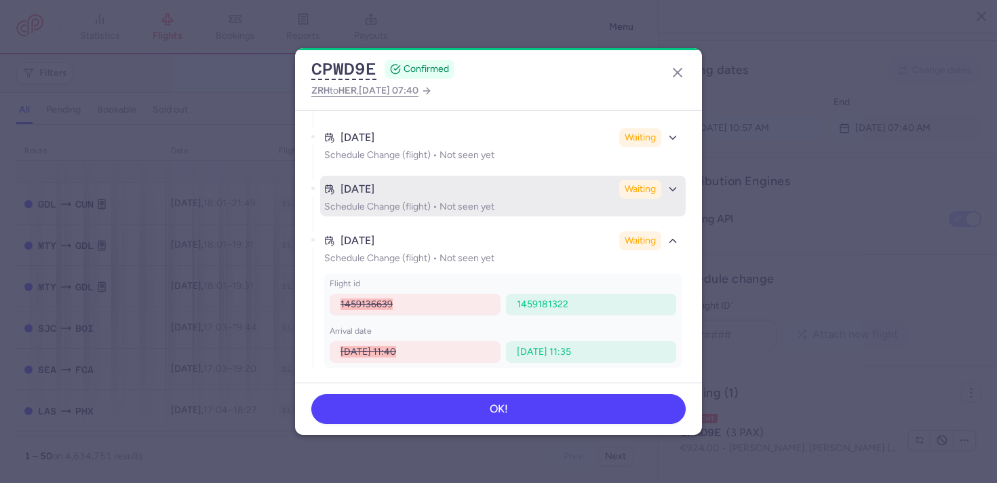
click at [456, 183] on div "Aug 13, 2025" at bounding box center [469, 189] width 290 height 12
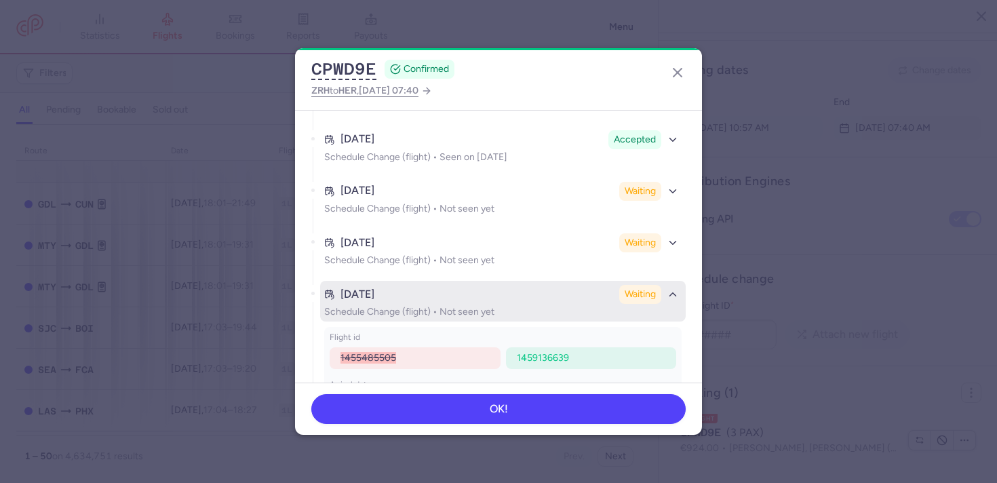
scroll to position [920, 0]
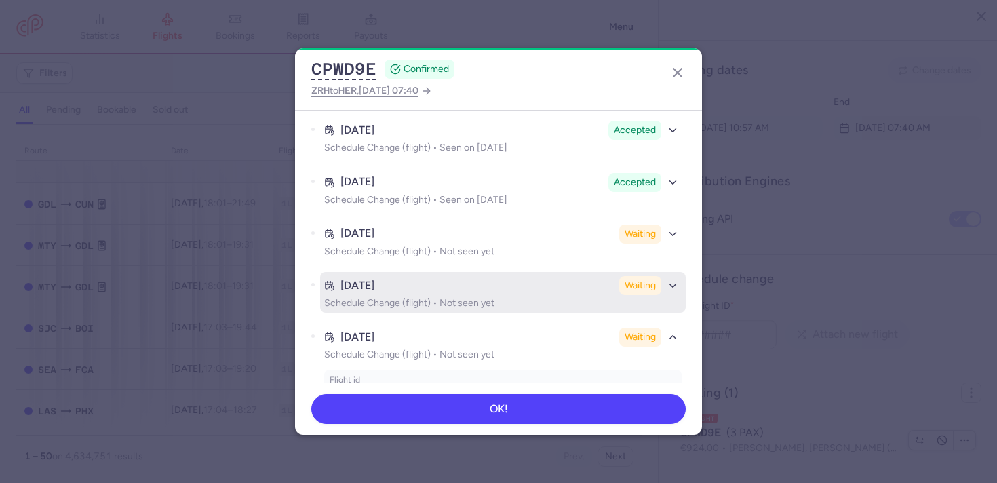
click at [427, 279] on div "Aug 12, 2025" at bounding box center [469, 285] width 290 height 12
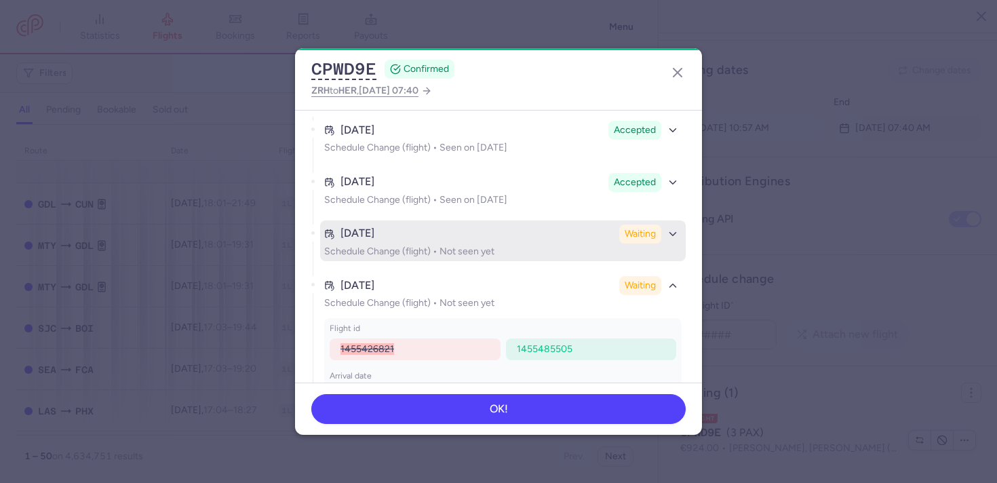
click at [433, 246] on p "Schedule Change (flight) • Not seen yet" at bounding box center [502, 251] width 357 height 11
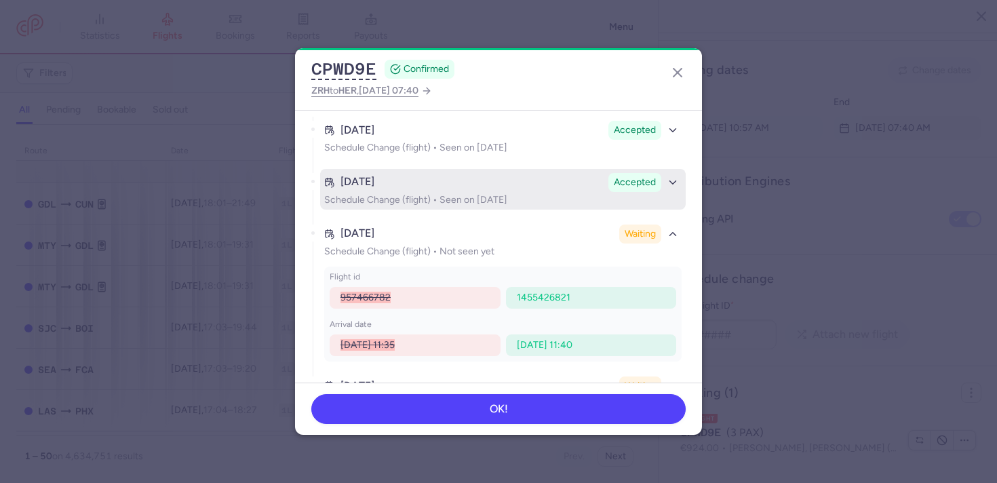
click at [416, 169] on button "Apr 30, 2025 Accepted Schedule Change (flight) • Seen on May 1, 2025" at bounding box center [503, 189] width 366 height 41
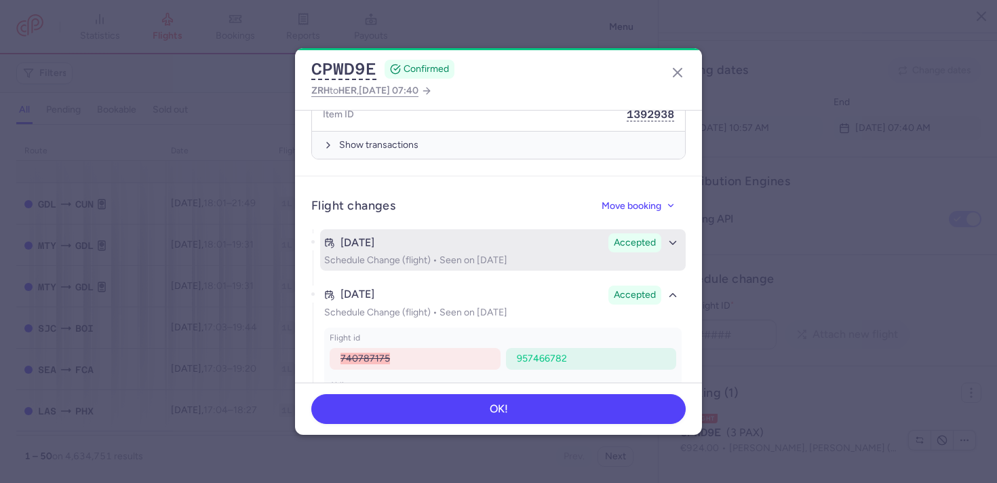
scroll to position [846, 0]
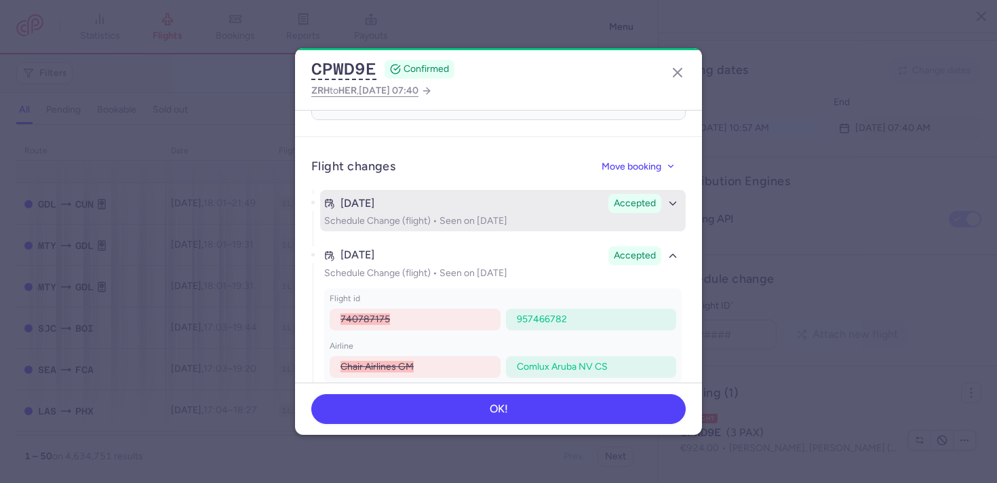
click at [422, 190] on button "Mar 4, 2025 Accepted Schedule Change (flight) • Seen on Mar 6, 2025" at bounding box center [503, 210] width 366 height 41
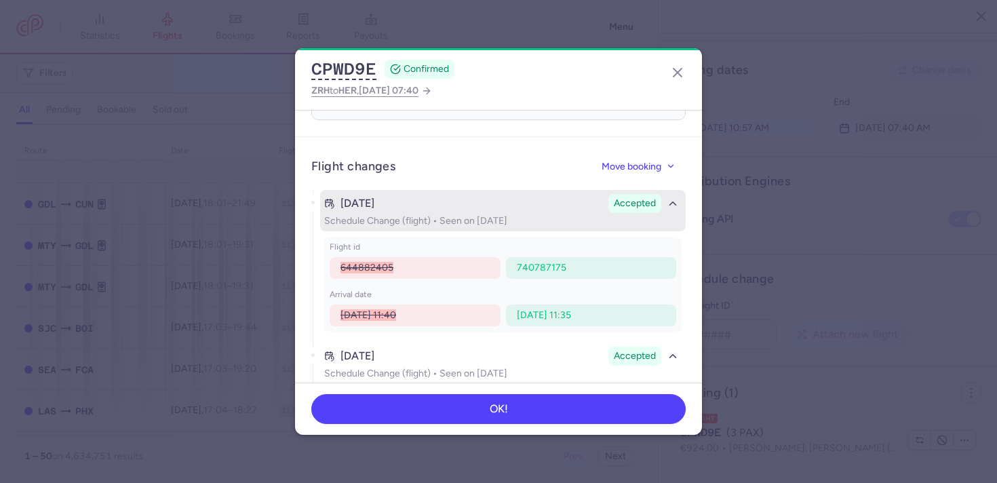
click at [422, 190] on button "Mar 4, 2025 Accepted Schedule Change (flight) • Seen on Mar 6, 2025" at bounding box center [503, 210] width 366 height 41
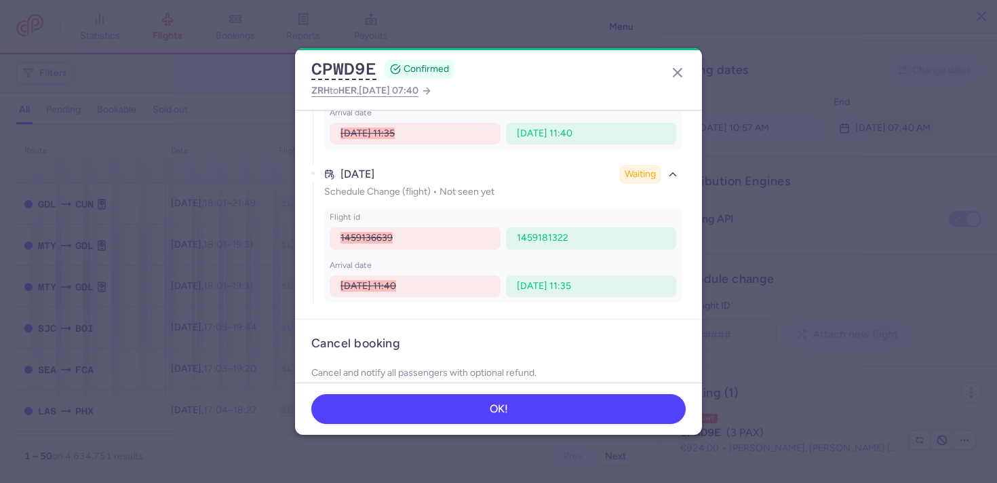
scroll to position [1571, 0]
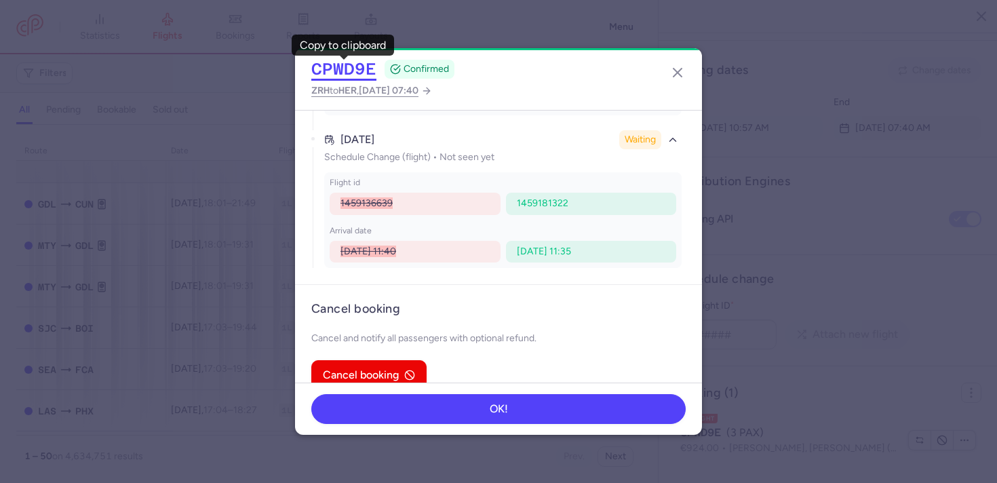
click at [353, 67] on button "CPWD9E" at bounding box center [343, 69] width 65 height 20
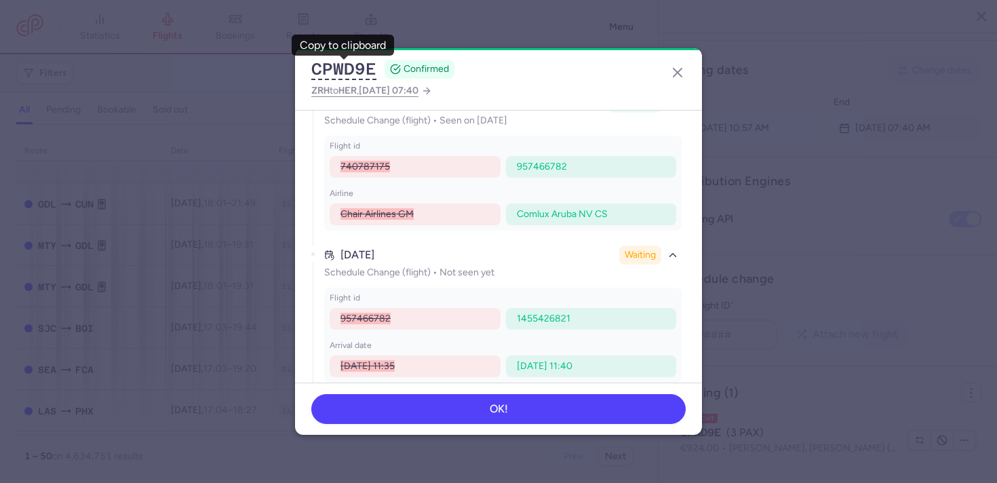
scroll to position [940, 0]
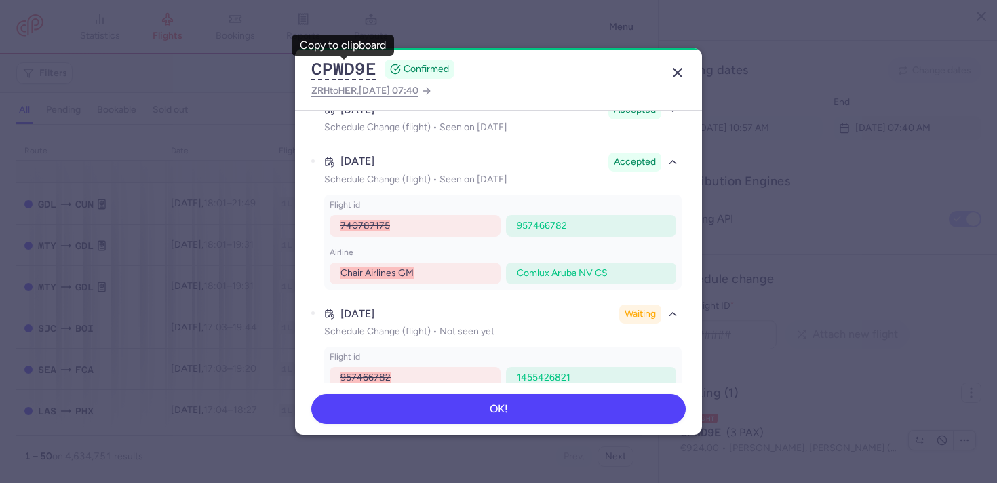
click at [671, 68] on icon "button" at bounding box center [677, 72] width 16 height 16
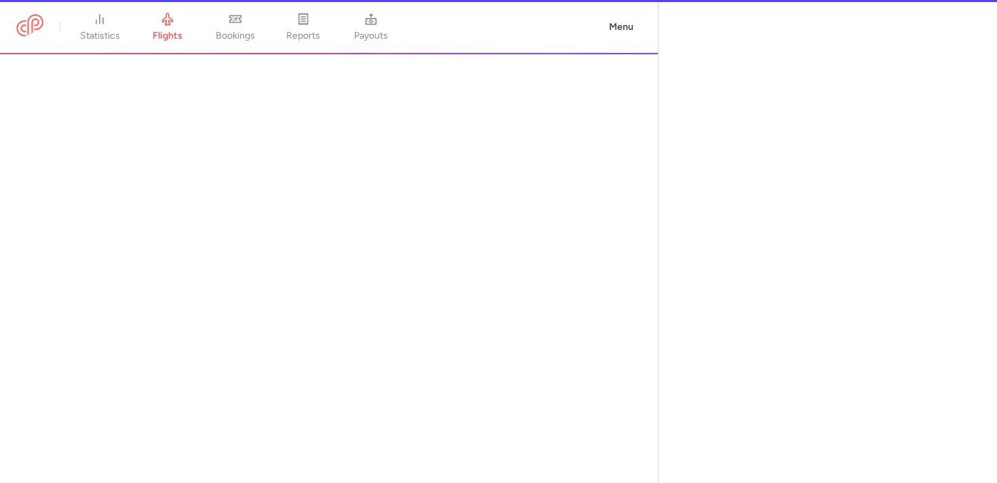
select select "days"
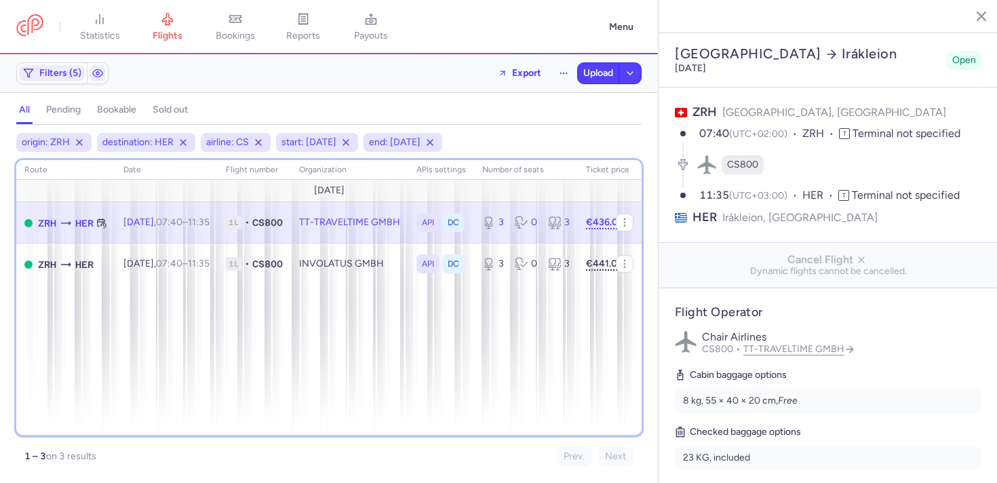
click at [254, 297] on div "route date Flight number organization APIs settings number of seats Ticket pric…" at bounding box center [328, 297] width 625 height 275
click at [219, 352] on div "route date Flight number organization APIs settings number of seats Ticket pric…" at bounding box center [328, 297] width 625 height 275
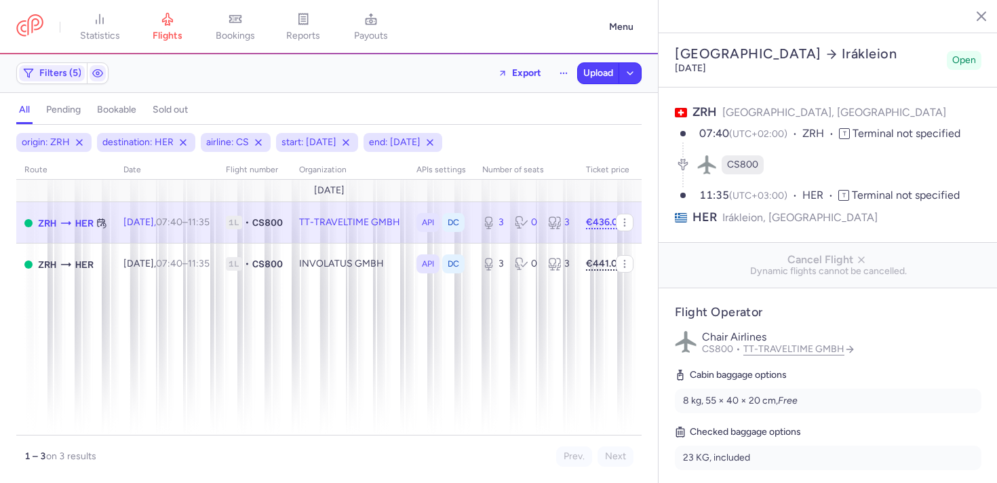
click at [283, 220] on span "CS800" at bounding box center [267, 223] width 31 height 14
copy span "CS800"
select select "days"
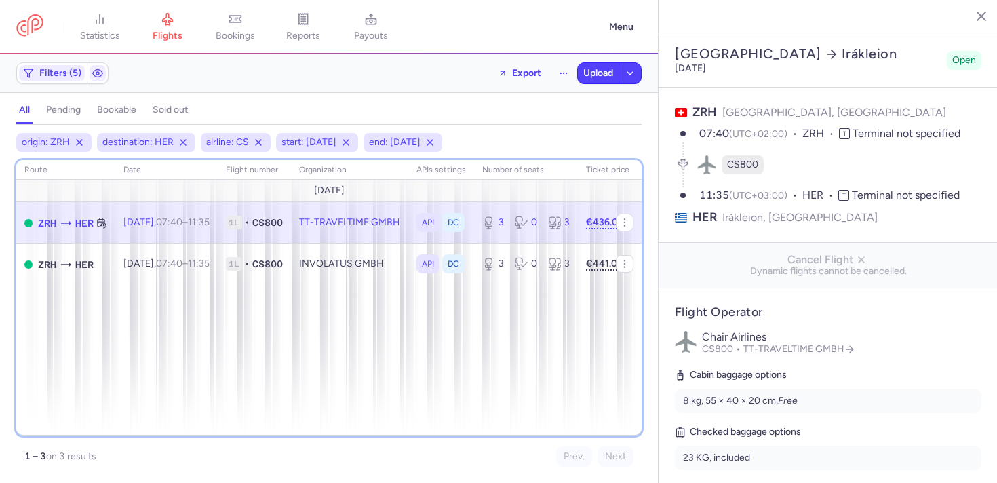
click at [385, 358] on div "route date Flight number organization APIs settings number of seats Ticket pric…" at bounding box center [328, 297] width 625 height 275
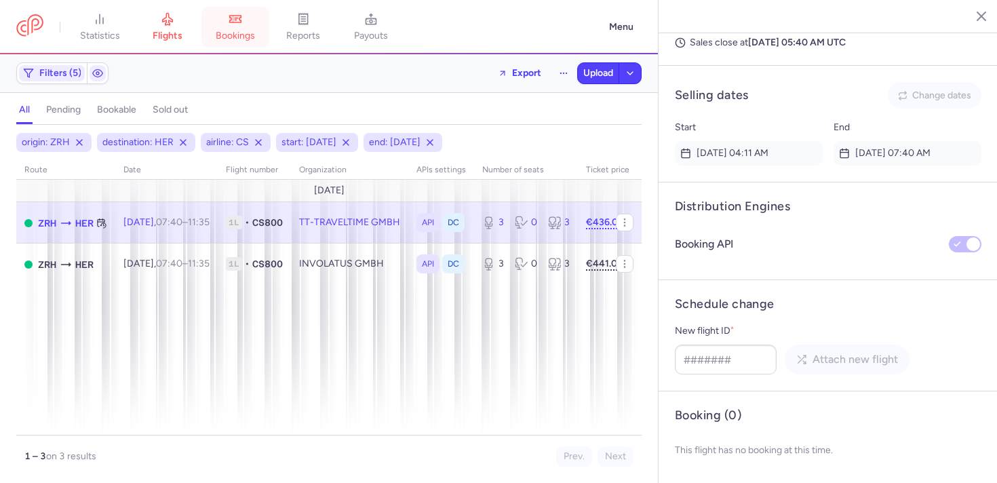
click at [241, 35] on span "bookings" at bounding box center [235, 36] width 39 height 12
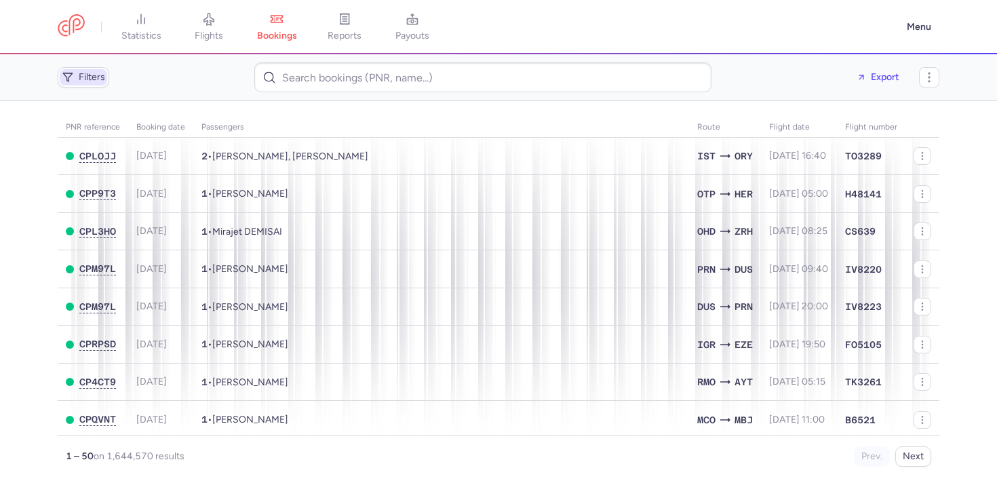
click at [95, 83] on span "Filters" at bounding box center [83, 77] width 47 height 16
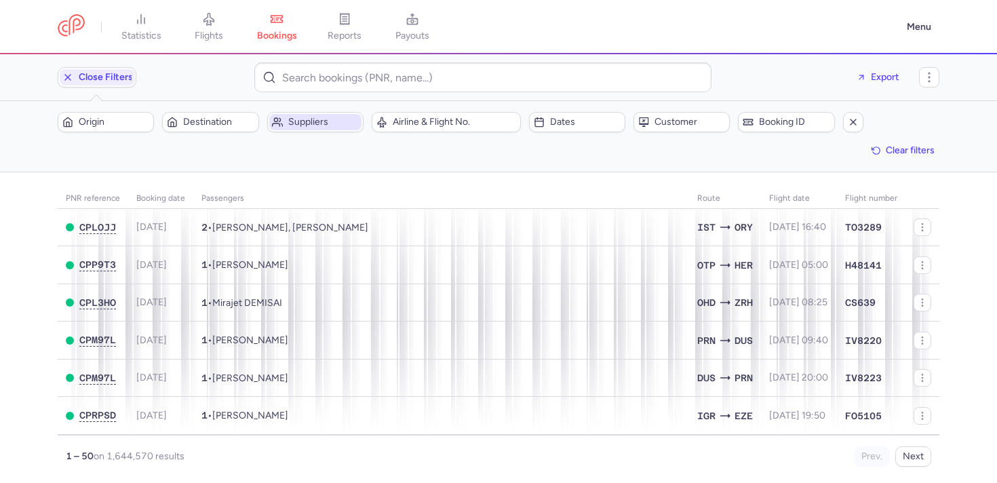
click at [338, 124] on span "Suppliers" at bounding box center [323, 122] width 71 height 11
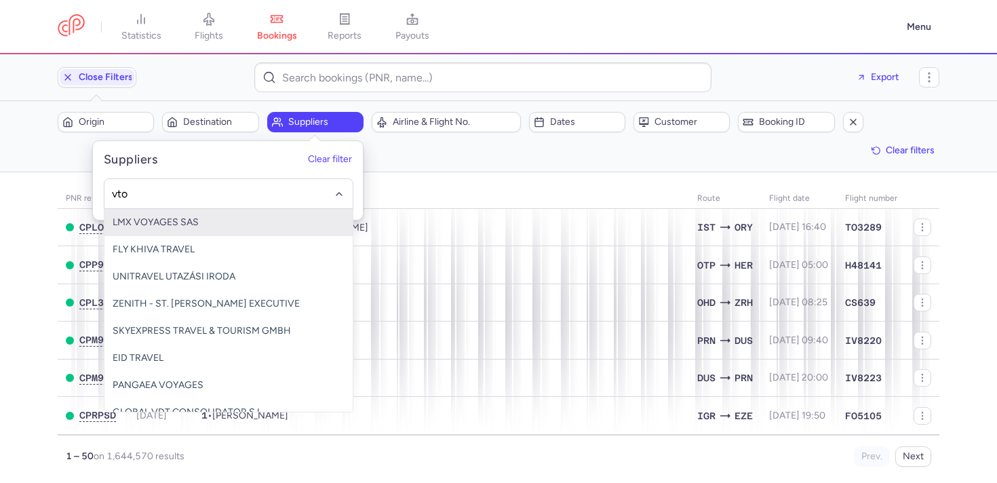
type input "vtou"
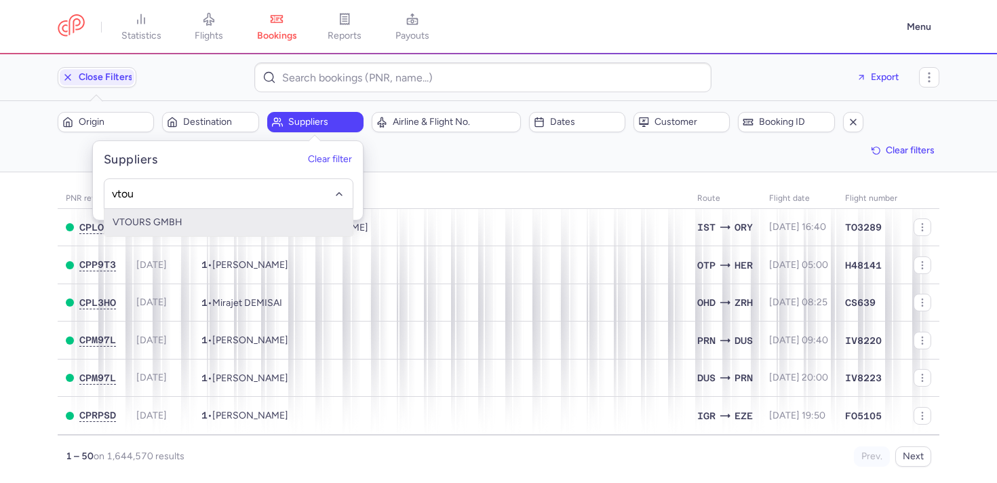
click at [245, 224] on span "VTOURS GMBH" at bounding box center [228, 222] width 248 height 27
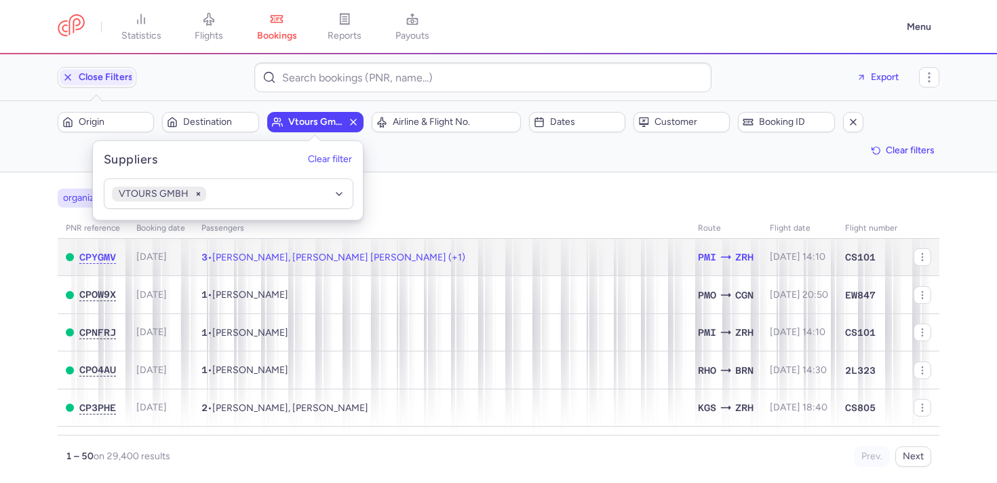
click at [406, 252] on td "3 • Joel REY, Justin Jason FUCHS (+1)" at bounding box center [441, 257] width 496 height 37
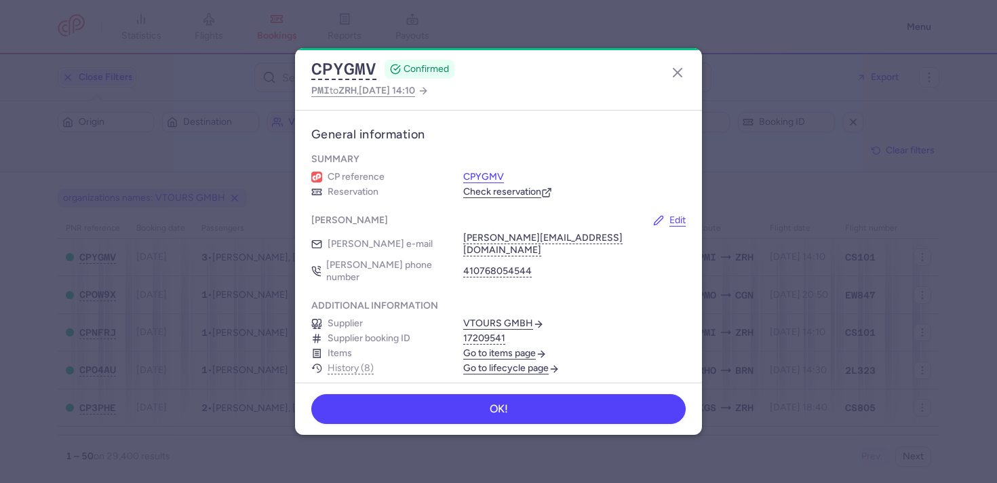
click at [490, 174] on button "CPYGMV" at bounding box center [483, 177] width 41 height 12
click at [673, 66] on icon "button" at bounding box center [677, 72] width 16 height 16
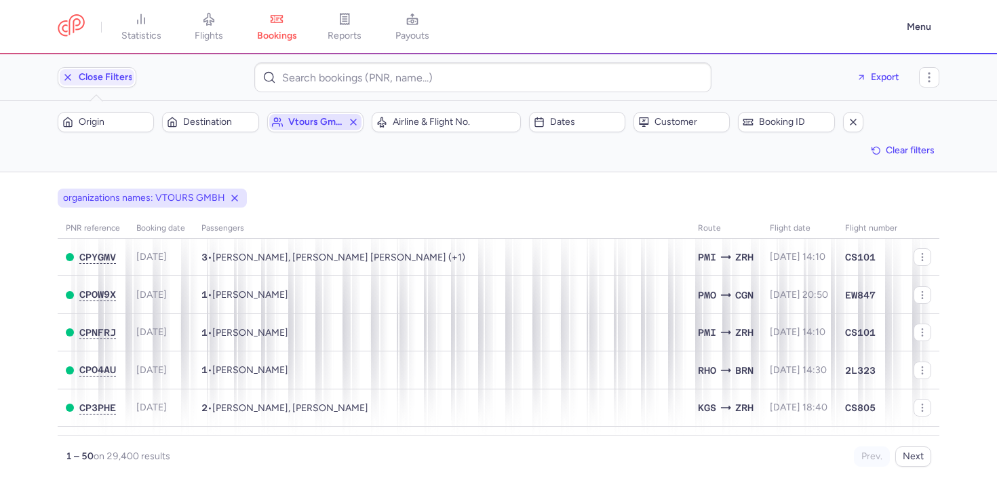
click at [352, 123] on icon "button" at bounding box center [353, 122] width 11 height 11
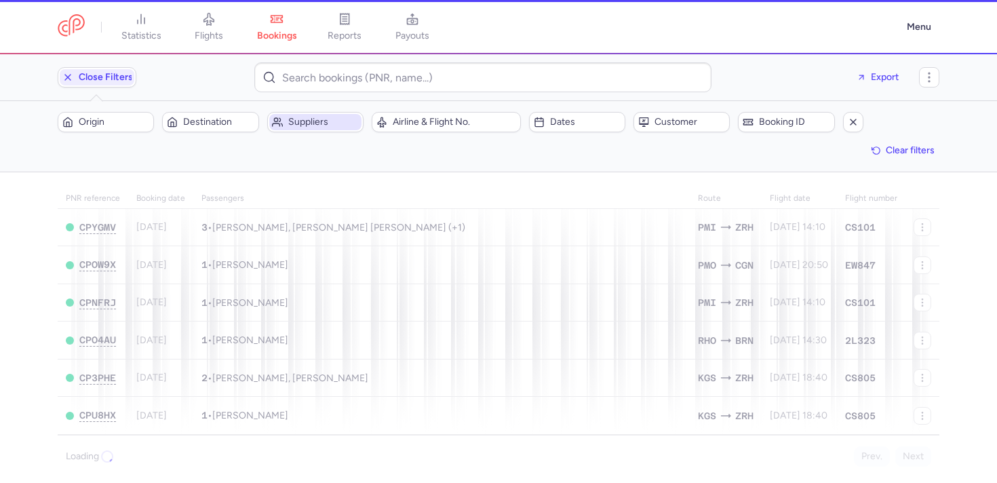
click at [298, 125] on span "Suppliers" at bounding box center [323, 122] width 71 height 11
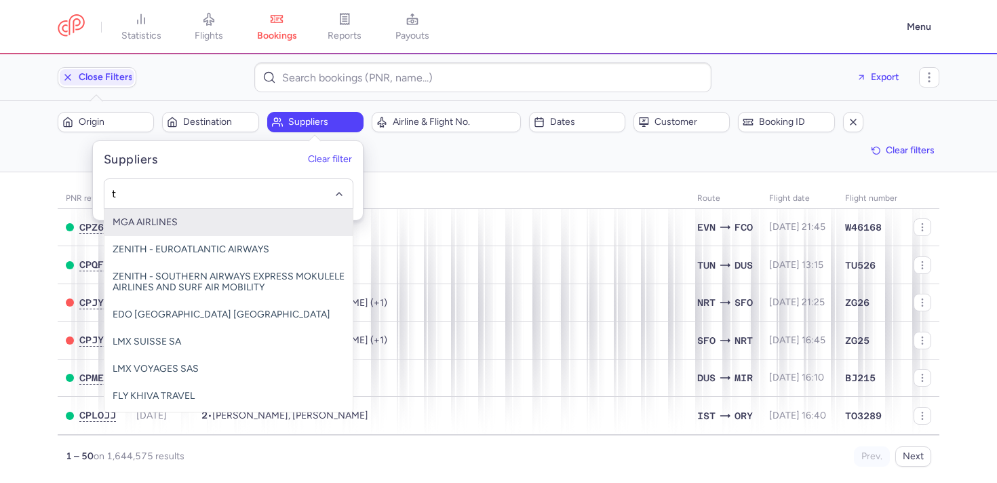
type input "tt"
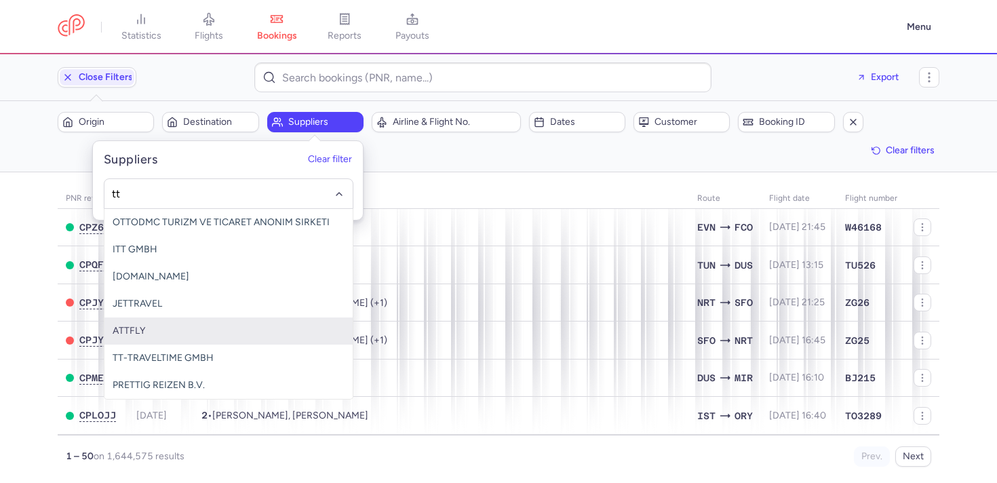
click at [192, 345] on span "TT-TRAVELTIME GMBH" at bounding box center [228, 358] width 248 height 27
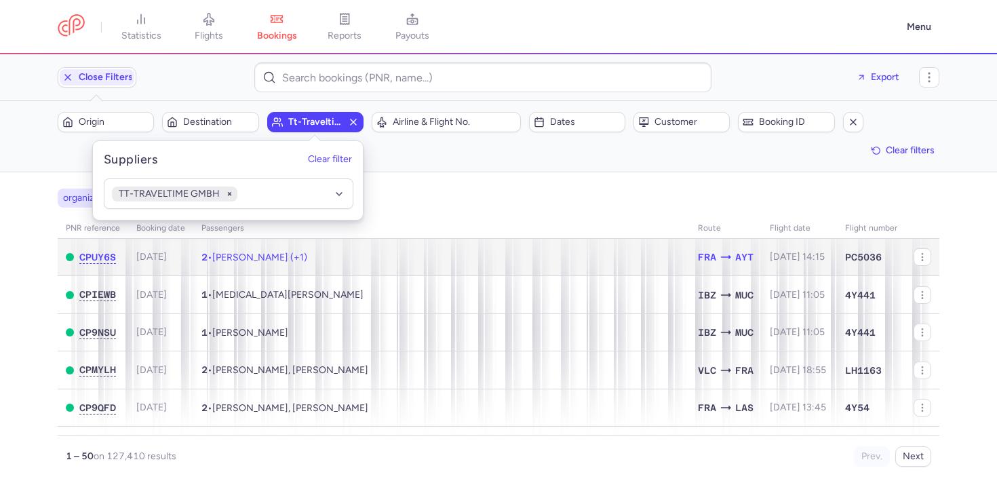
click at [467, 261] on td "2 • Senayi TASDEMIR, Maryam IQRA TASDEMIR (+1)" at bounding box center [441, 257] width 496 height 37
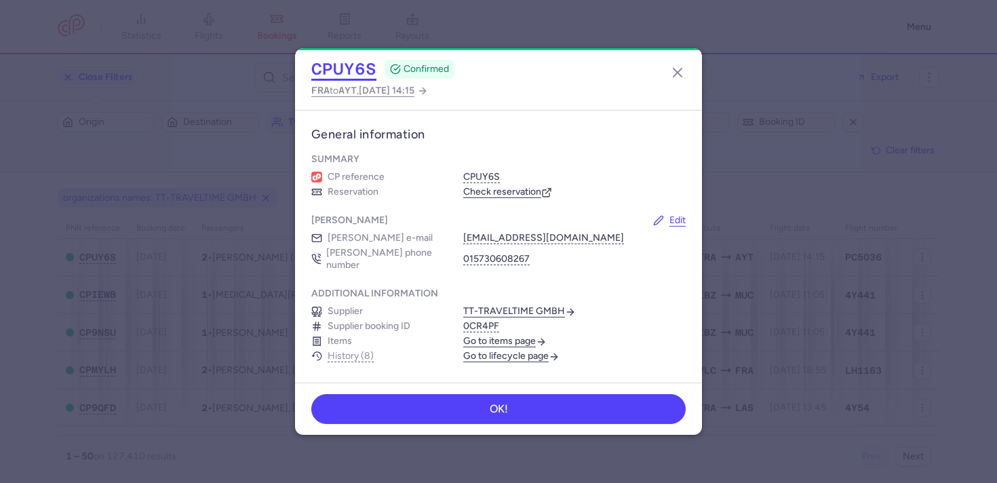
click at [326, 73] on button "CPUY6S" at bounding box center [343, 69] width 65 height 20
click at [681, 79] on icon "button" at bounding box center [677, 72] width 16 height 16
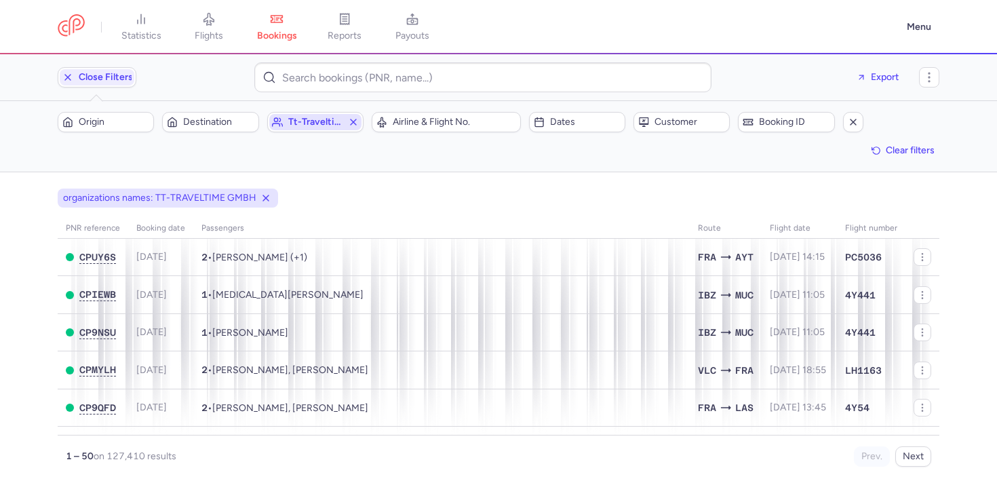
click at [354, 125] on icon "button" at bounding box center [353, 122] width 11 height 11
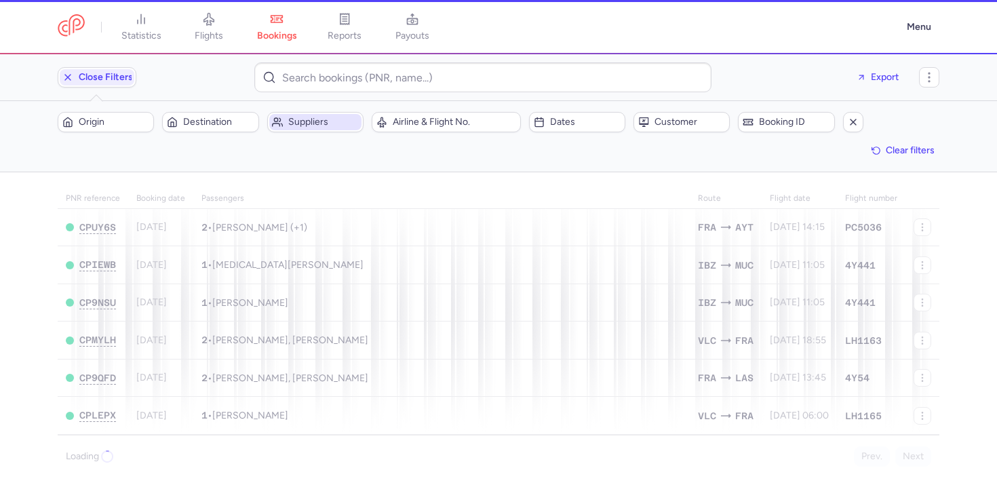
click at [326, 126] on span "Suppliers" at bounding box center [323, 122] width 71 height 11
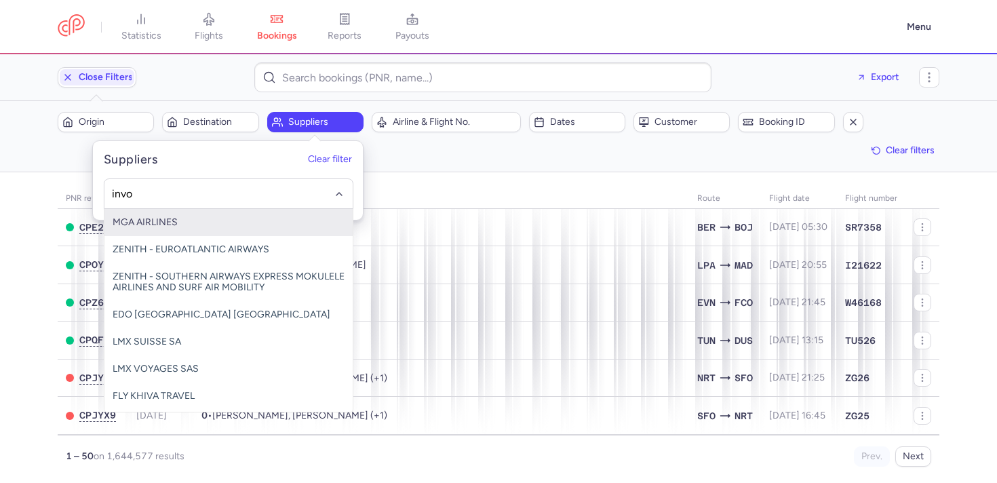
type input "invol"
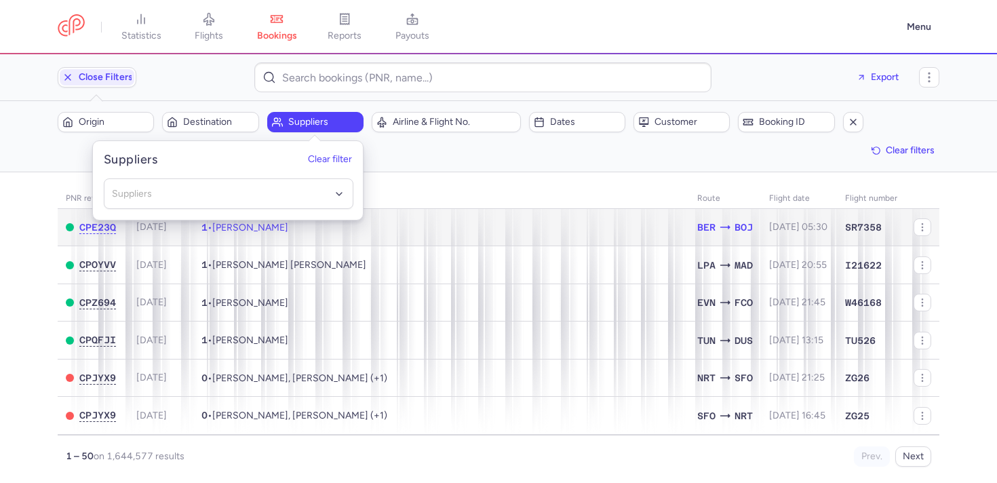
click at [243, 242] on td "1 • Olena MYKHAILENKO" at bounding box center [441, 227] width 496 height 37
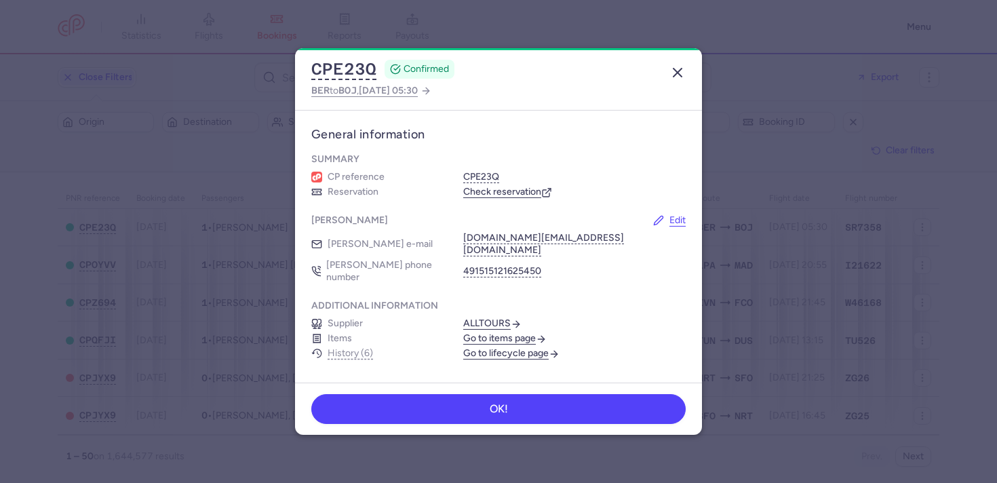
click at [677, 65] on icon "button" at bounding box center [677, 72] width 16 height 16
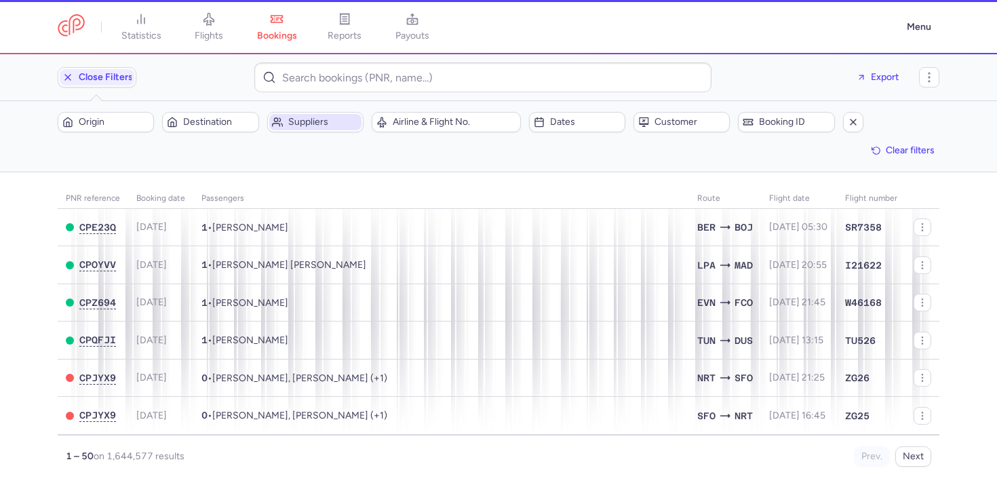
click at [292, 120] on span "Suppliers" at bounding box center [323, 122] width 71 height 11
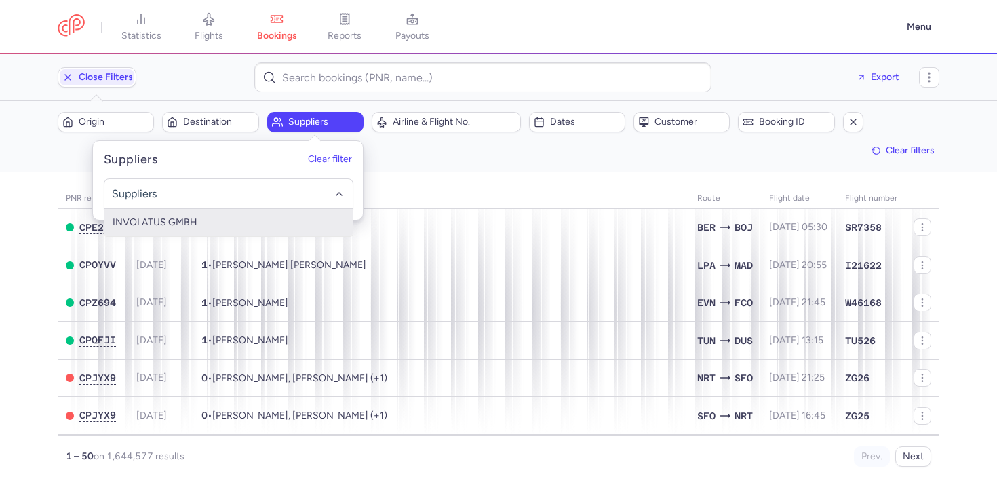
click at [202, 217] on span "INVOLATUS GMBH" at bounding box center [228, 222] width 248 height 27
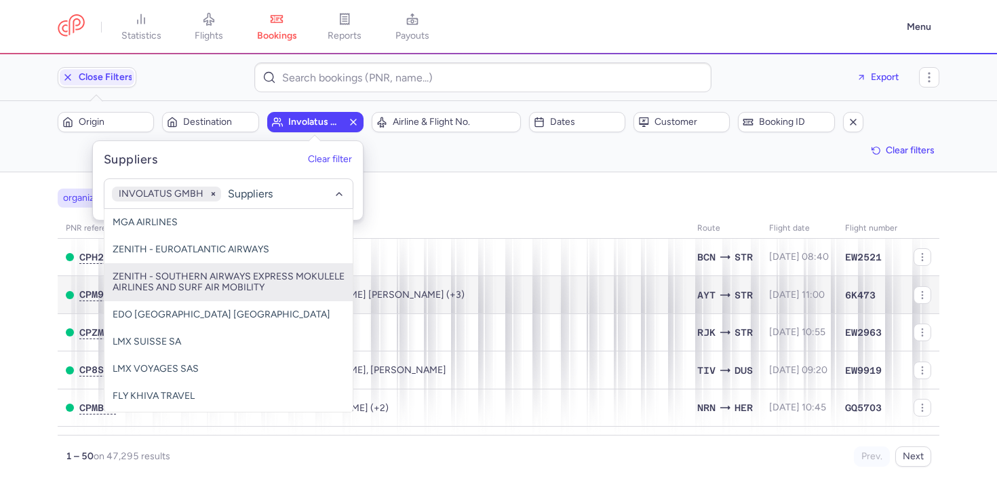
click at [252, 266] on span "ZENITH - SOUTHERN AIRWAYS EXPRESS MOKULELE AIRLINES AND SURF AIR MOBILITY" at bounding box center [228, 282] width 248 height 38
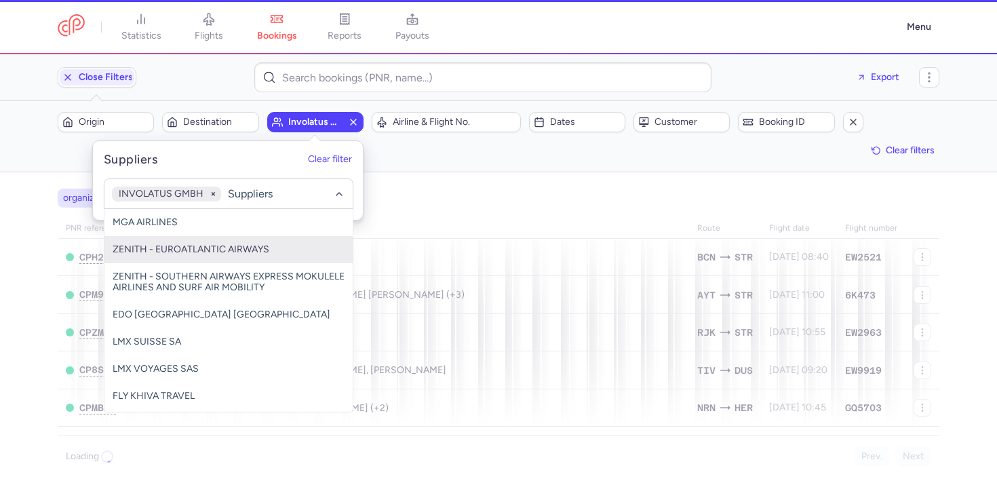
click at [462, 290] on div "PNR reference Booking date Passengers Route flight date Flight number CPH2GI 20…" at bounding box center [499, 342] width 882 height 248
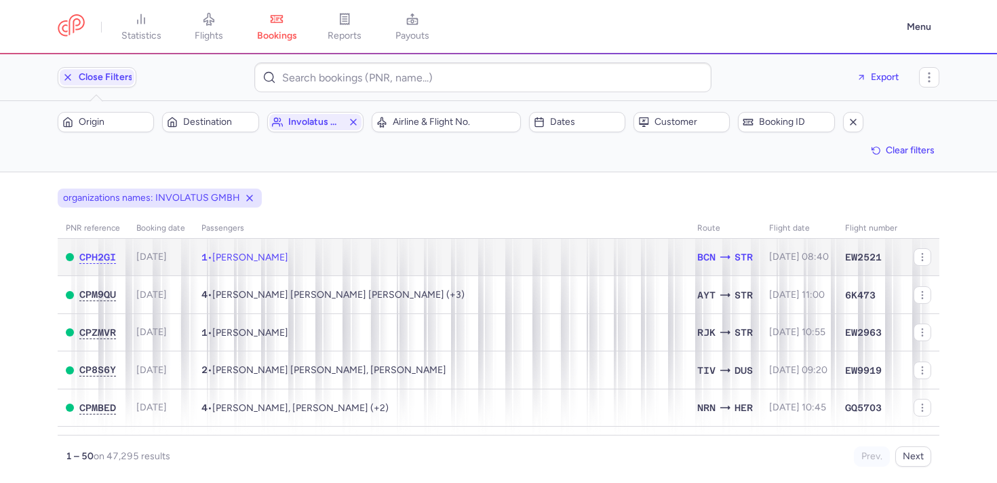
click at [410, 262] on td "1 • Antonio OLIVA PRIMO" at bounding box center [441, 257] width 496 height 37
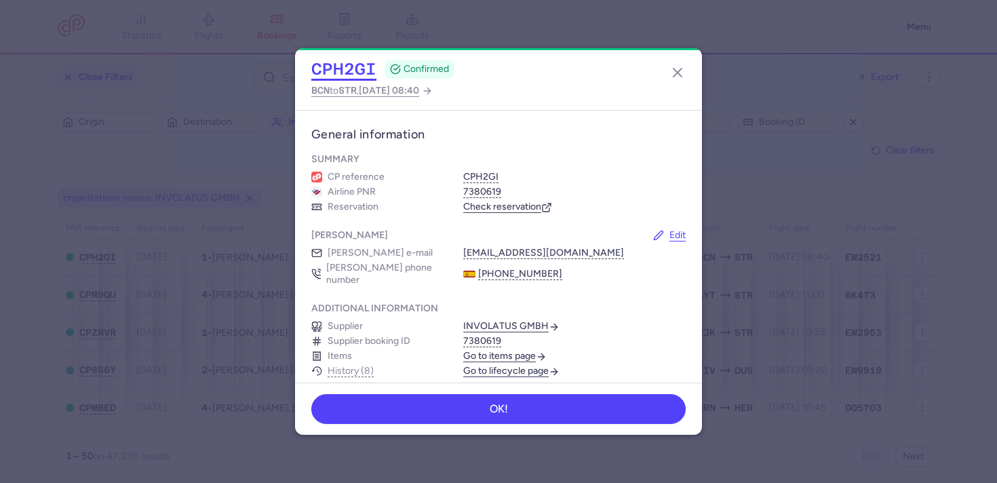
click at [325, 60] on button "CPH2GI" at bounding box center [343, 69] width 65 height 20
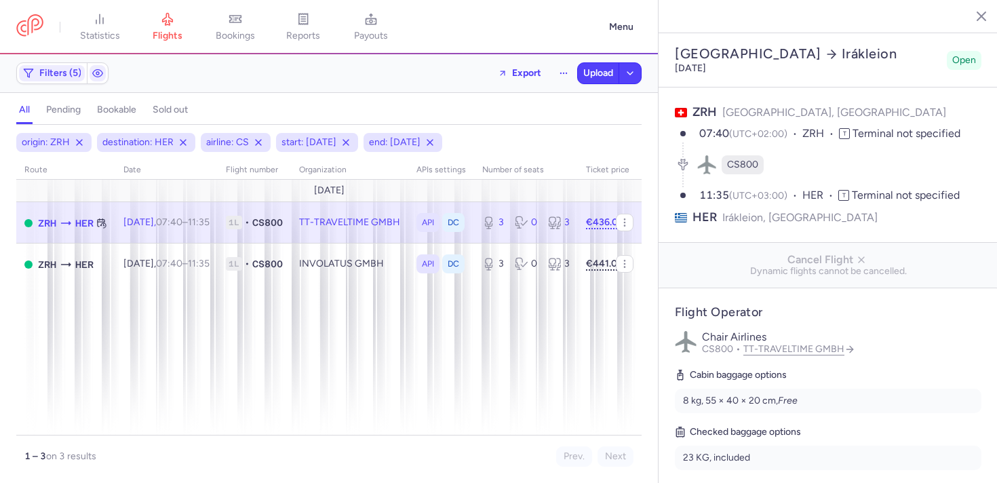
select select "days"
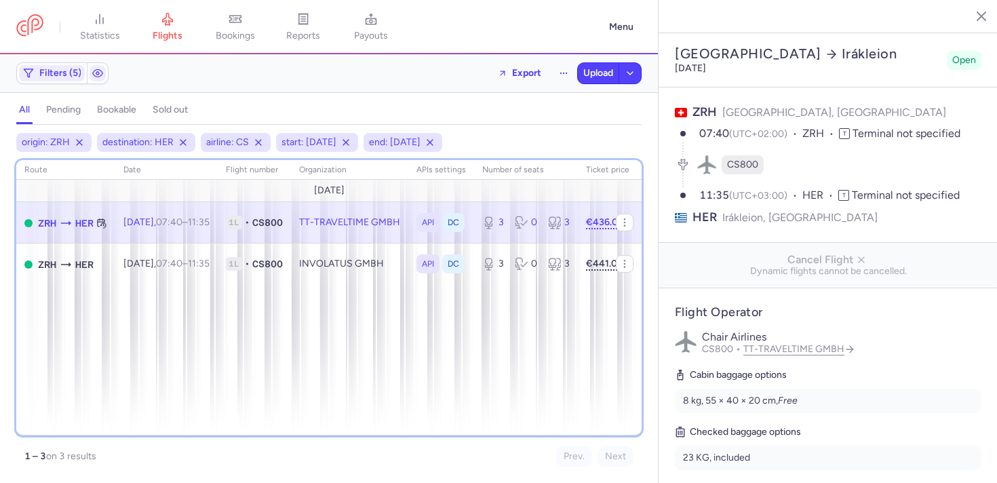
click at [312, 305] on div "route date Flight number organization APIs settings number of seats Ticket pric…" at bounding box center [328, 297] width 625 height 275
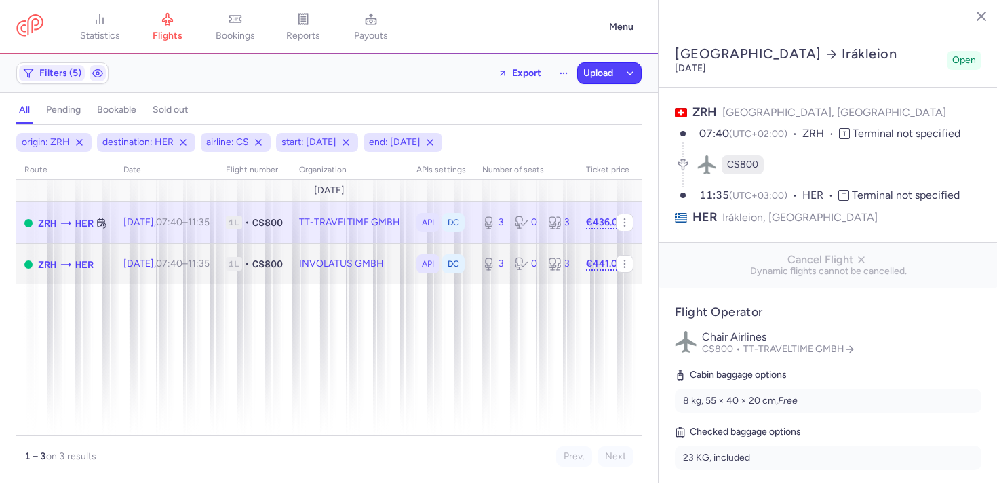
click at [243, 254] on td "1L • CS800" at bounding box center [254, 263] width 73 height 41
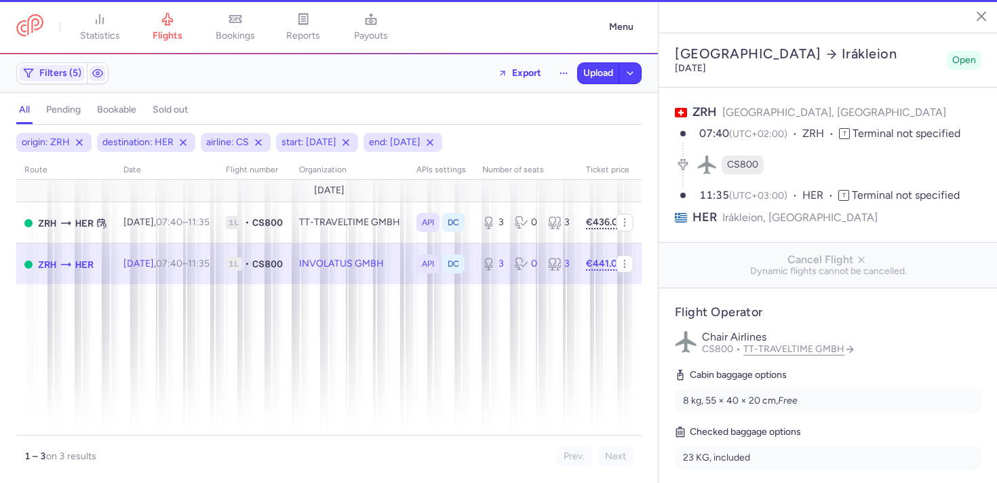
type input "2"
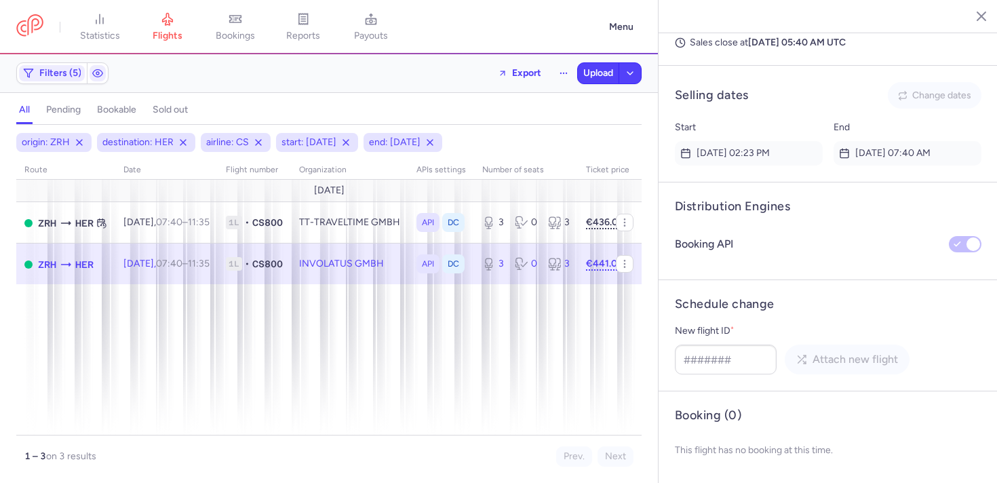
scroll to position [343, 0]
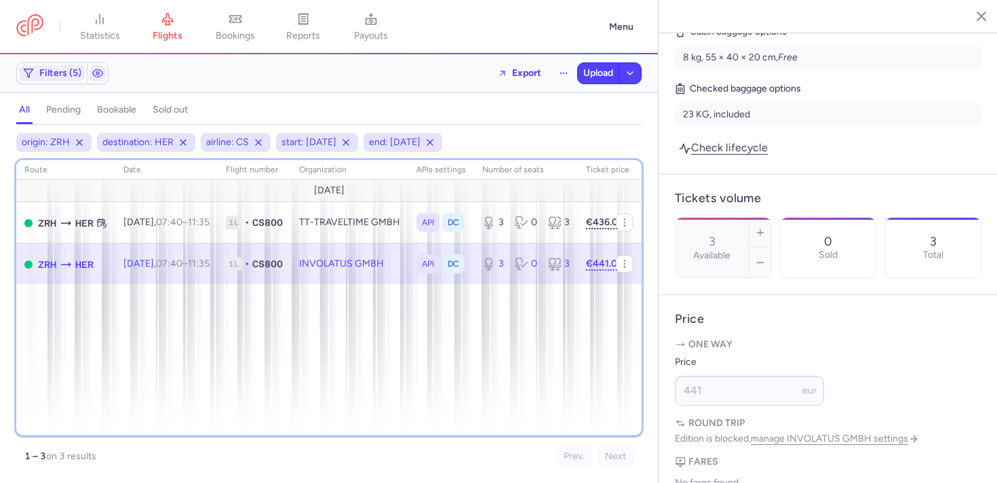
click at [433, 318] on div "route date Flight number organization APIs settings number of seats Ticket pric…" at bounding box center [328, 297] width 625 height 275
click at [525, 334] on div "route date Flight number organization APIs settings number of seats Ticket pric…" at bounding box center [328, 297] width 625 height 275
